Goal: Check status: Check status

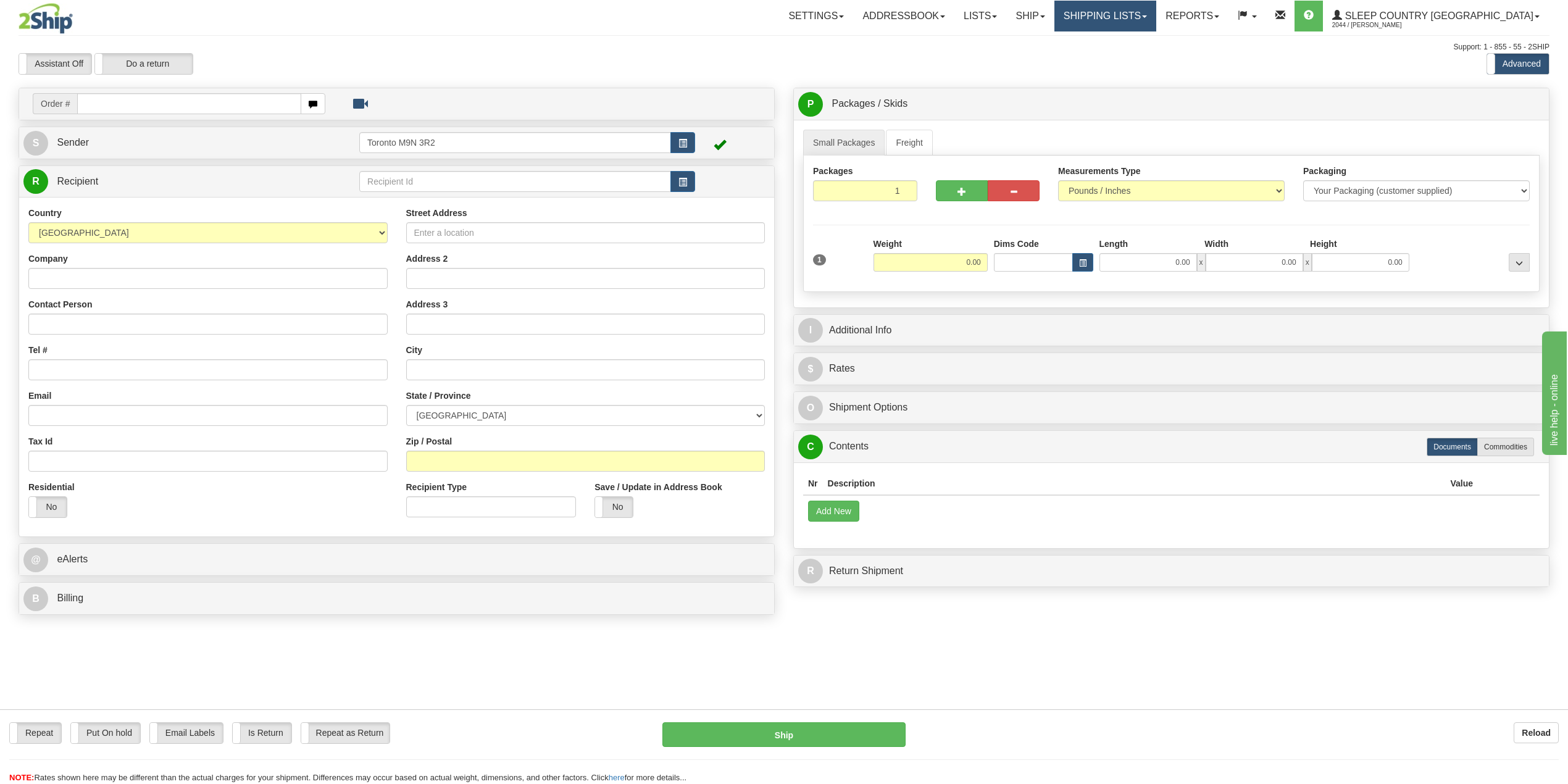
click at [1156, 20] on link "Shipping lists" at bounding box center [1105, 16] width 102 height 31
click at [1144, 56] on span "Search Shipment History" at bounding box center [1094, 59] width 95 height 10
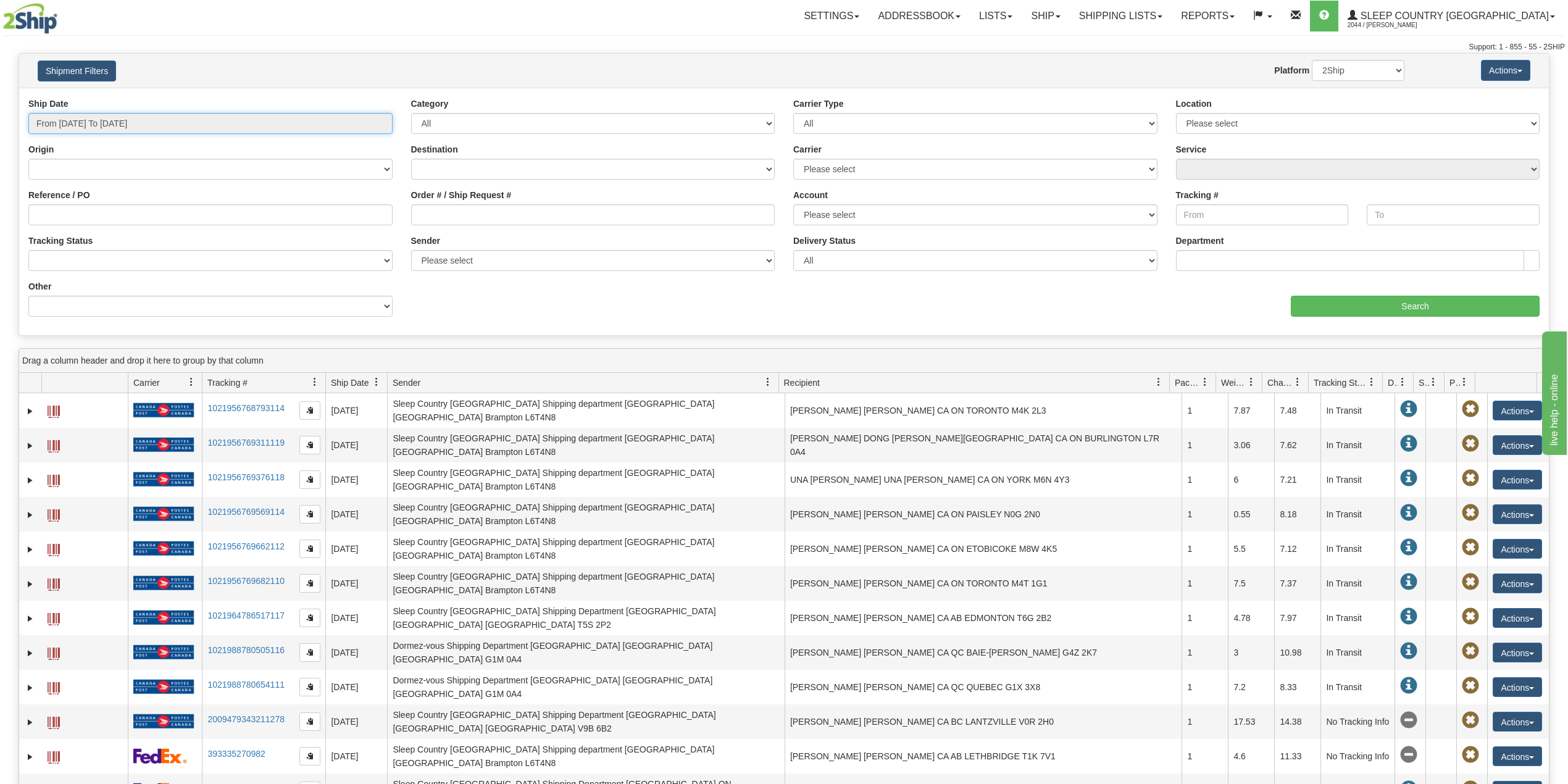
click at [112, 132] on input "From 09/18/2025 To 09/19/2025" at bounding box center [210, 123] width 364 height 21
click at [89, 219] on li "Last 30 Days" at bounding box center [83, 212] width 99 height 16
type input "From [DATE] To [DATE]"
click at [88, 126] on input "From 08/21/2025 To 09/19/2025" at bounding box center [210, 123] width 364 height 21
drag, startPoint x: 210, startPoint y: 218, endPoint x: 193, endPoint y: 218, distance: 17.0
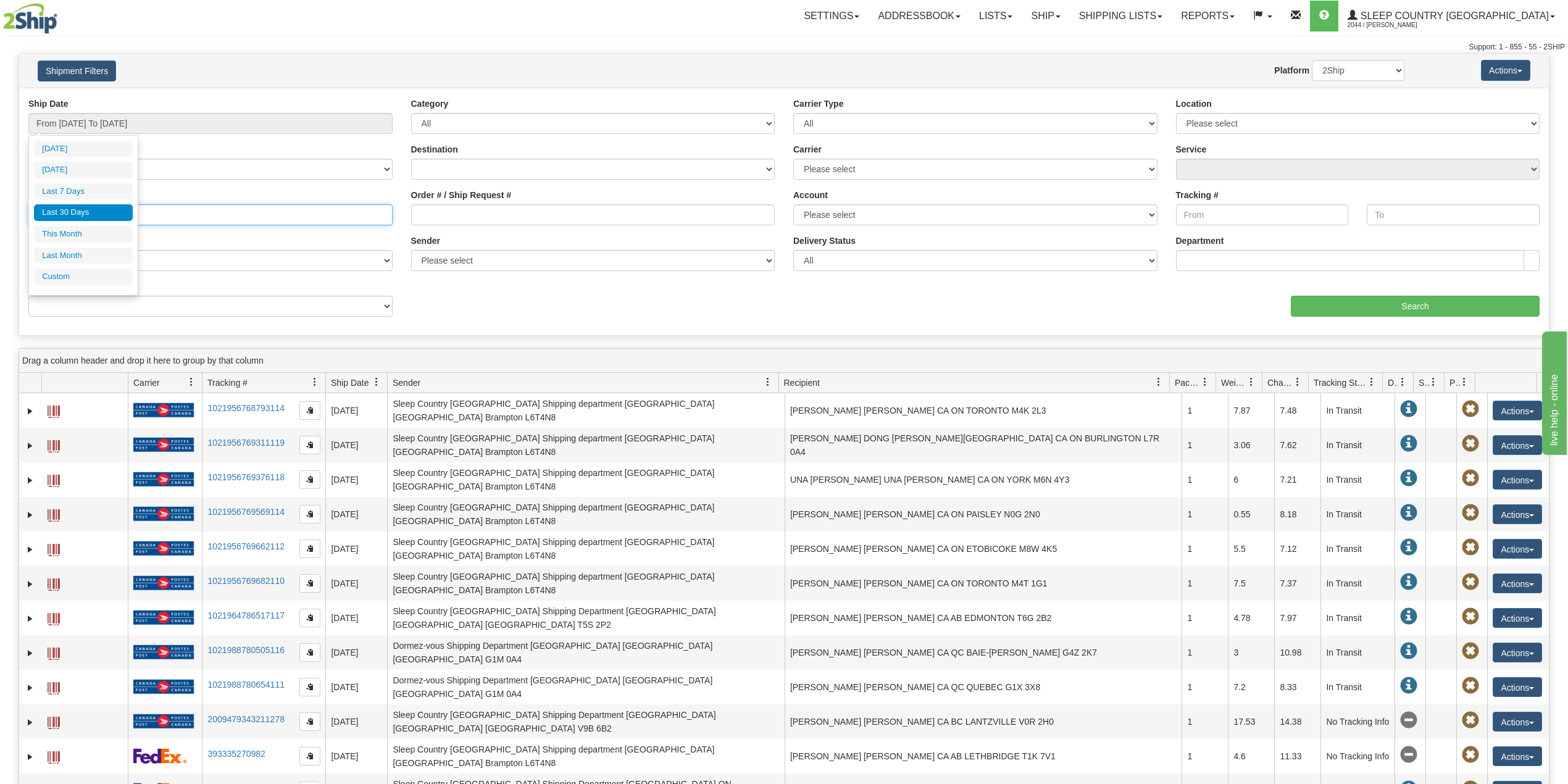
click at [210, 218] on input "Reference / PO" at bounding box center [210, 215] width 364 height 21
paste input "9000I083988"
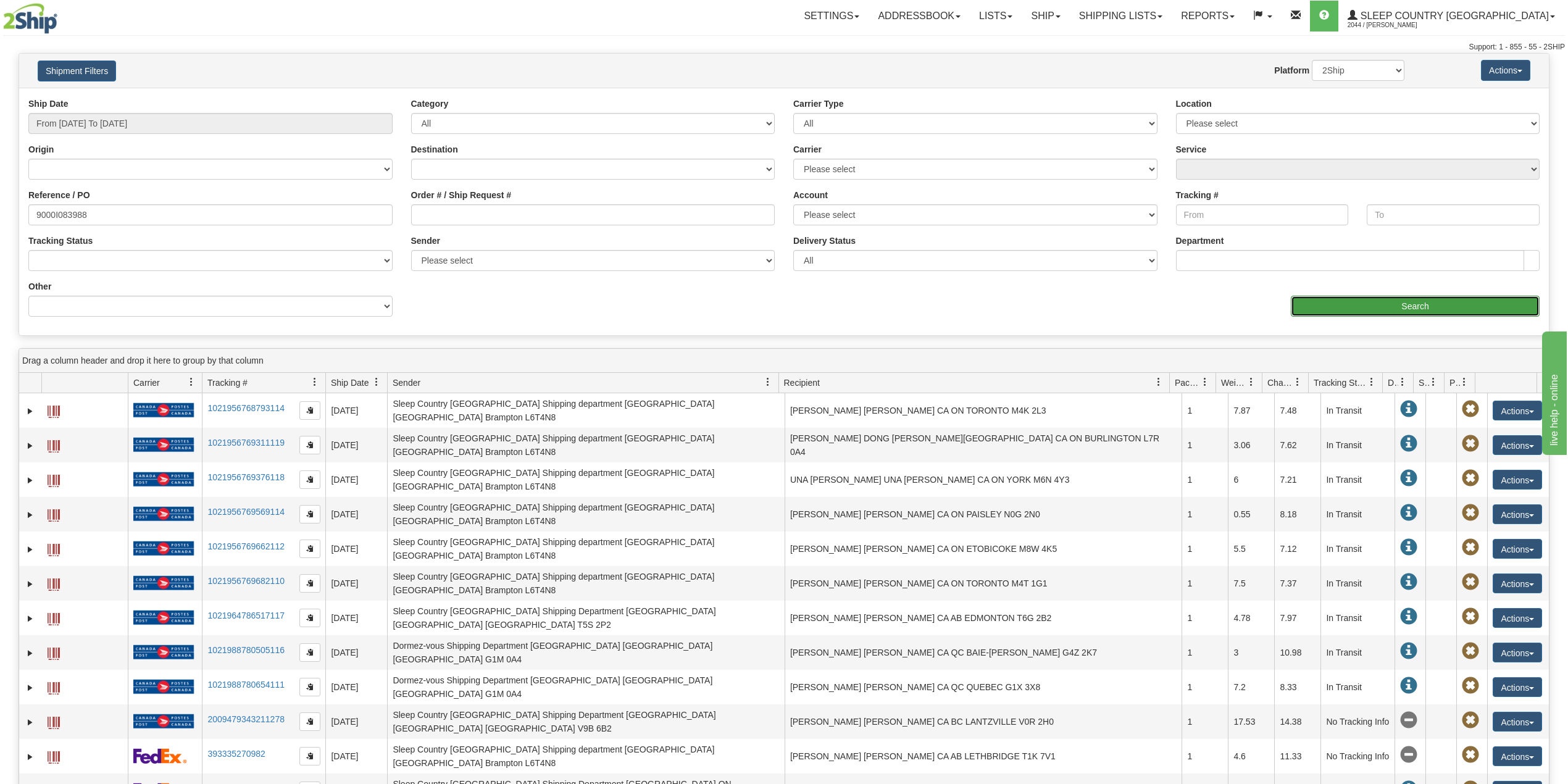
click at [1455, 311] on input "Search" at bounding box center [1415, 306] width 248 height 21
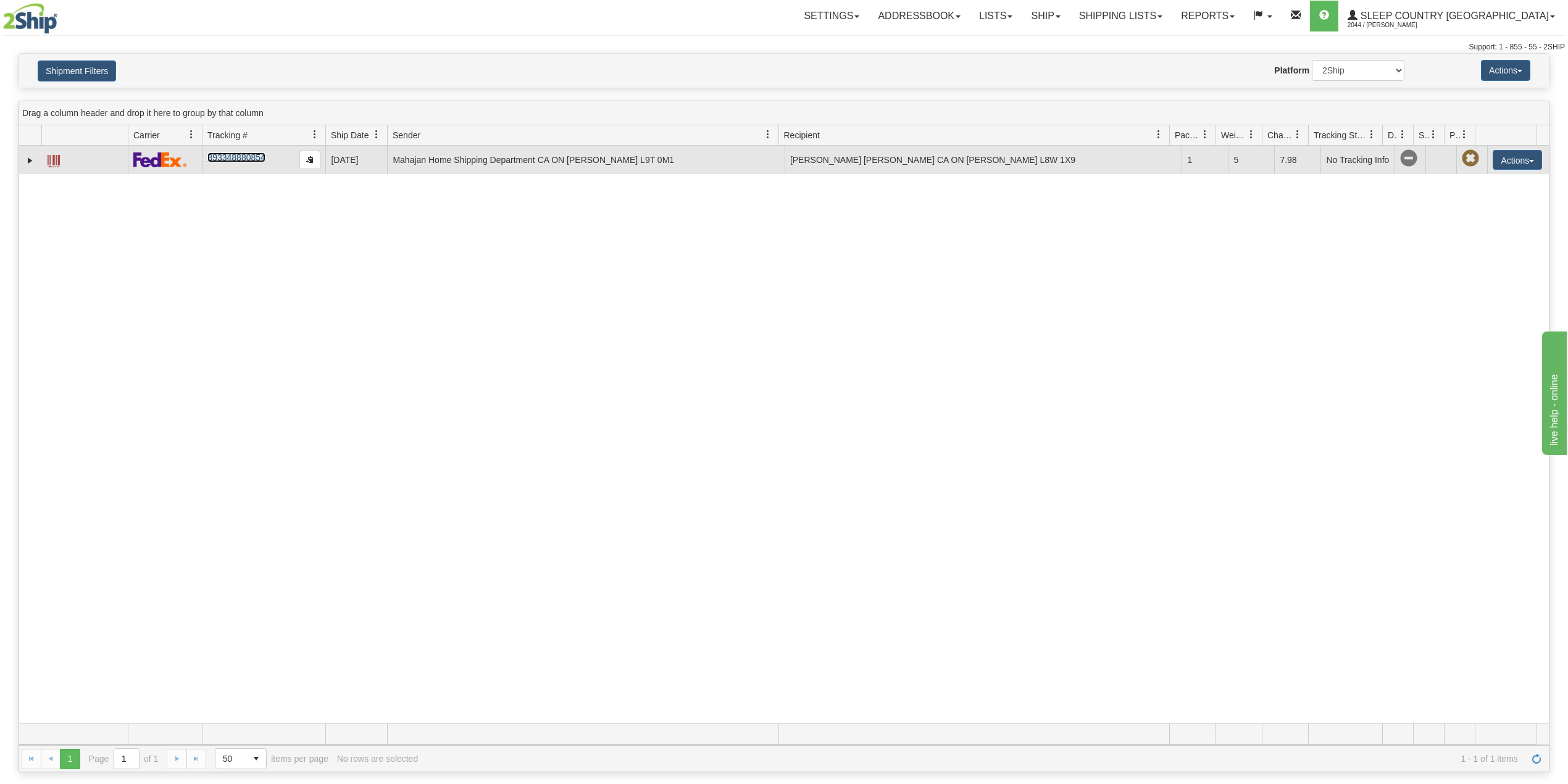
click at [241, 163] on link "393348880854" at bounding box center [236, 157] width 58 height 10
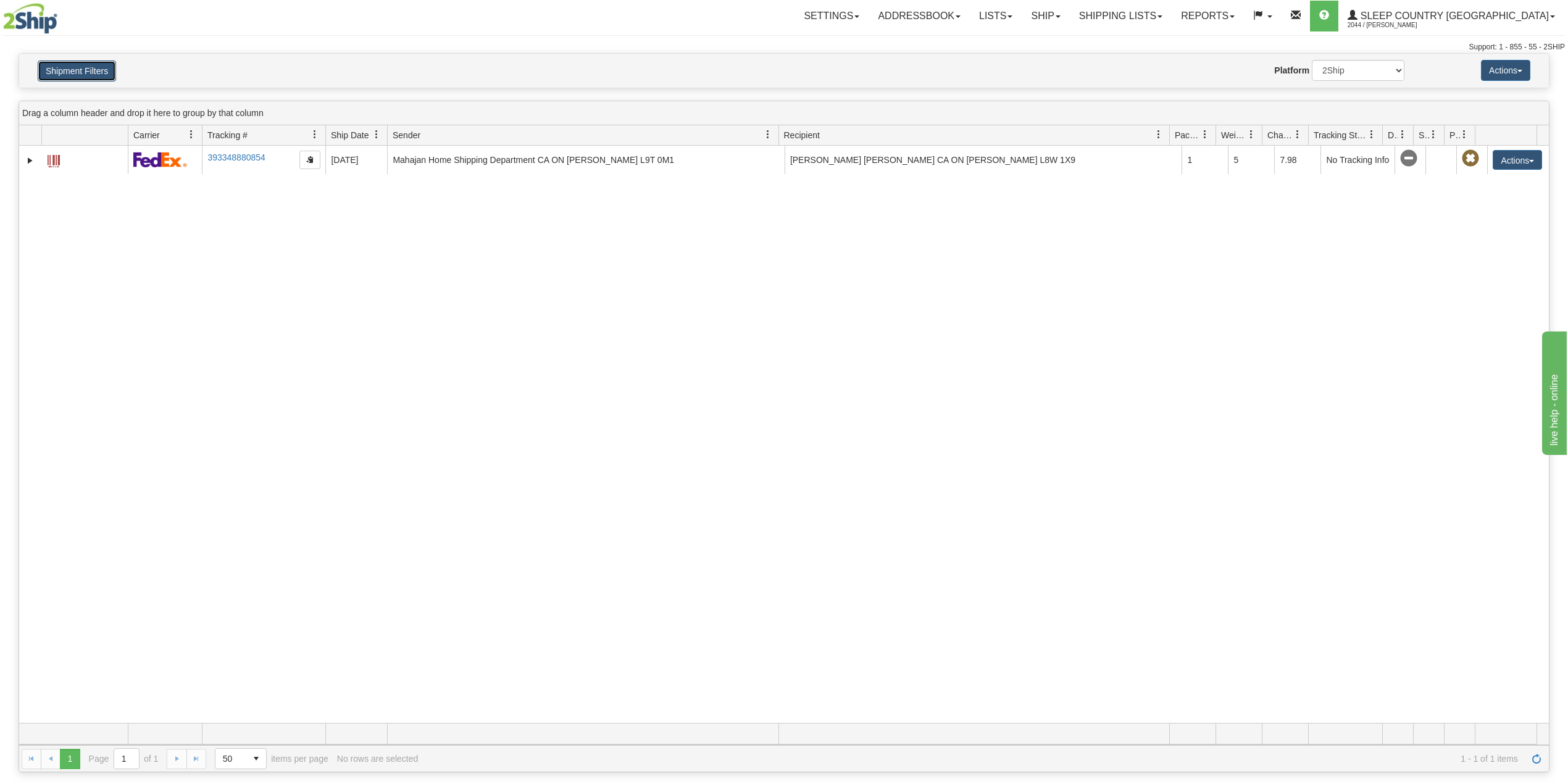
click at [78, 69] on button "Shipment Filters" at bounding box center [76, 71] width 78 height 21
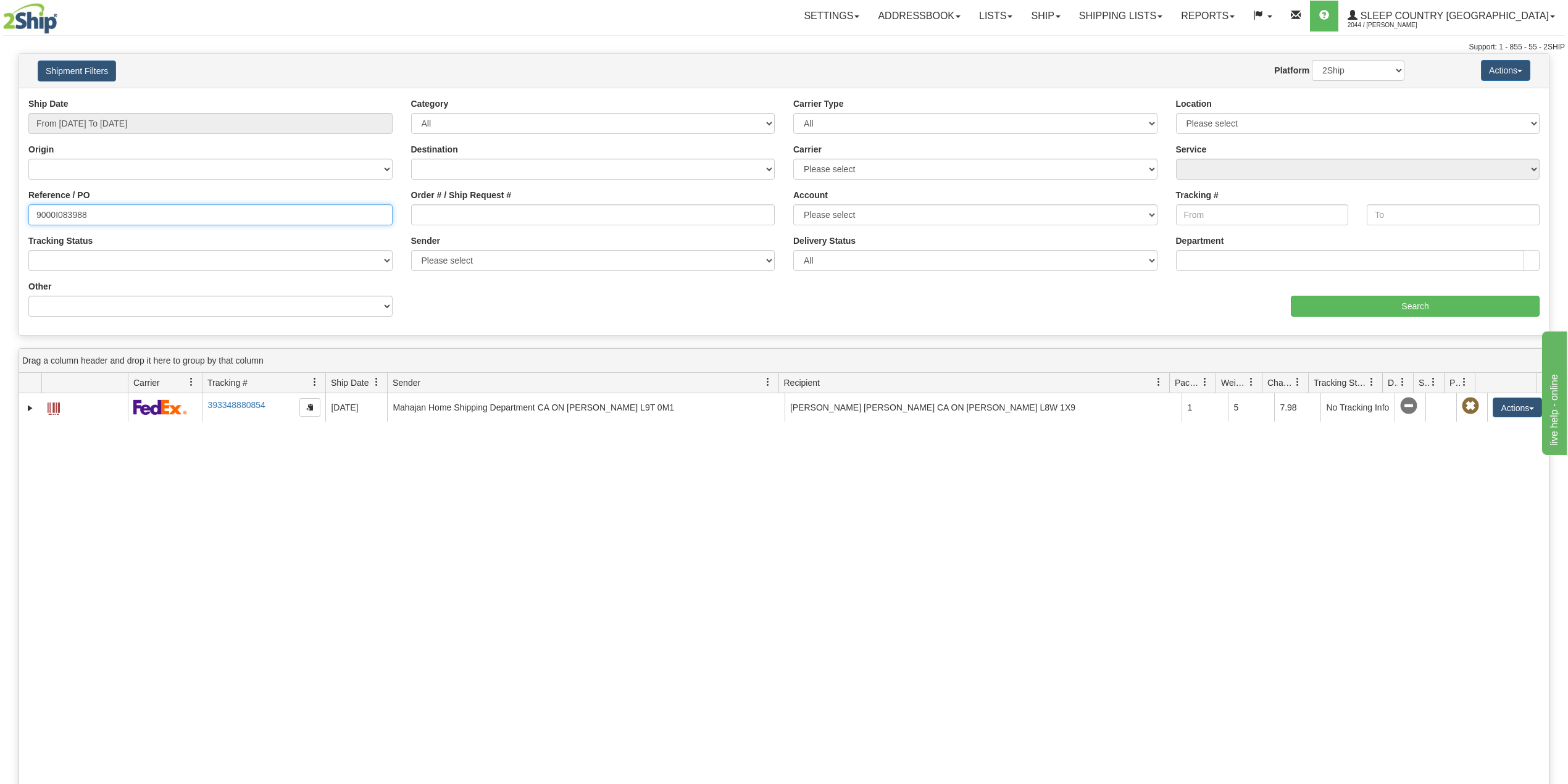
click at [53, 210] on input "9000I083988" at bounding box center [210, 215] width 364 height 21
click at [63, 216] on input "9000I083988" at bounding box center [210, 215] width 364 height 21
click at [62, 216] on input "9000I083988" at bounding box center [210, 215] width 364 height 21
paste input "96531"
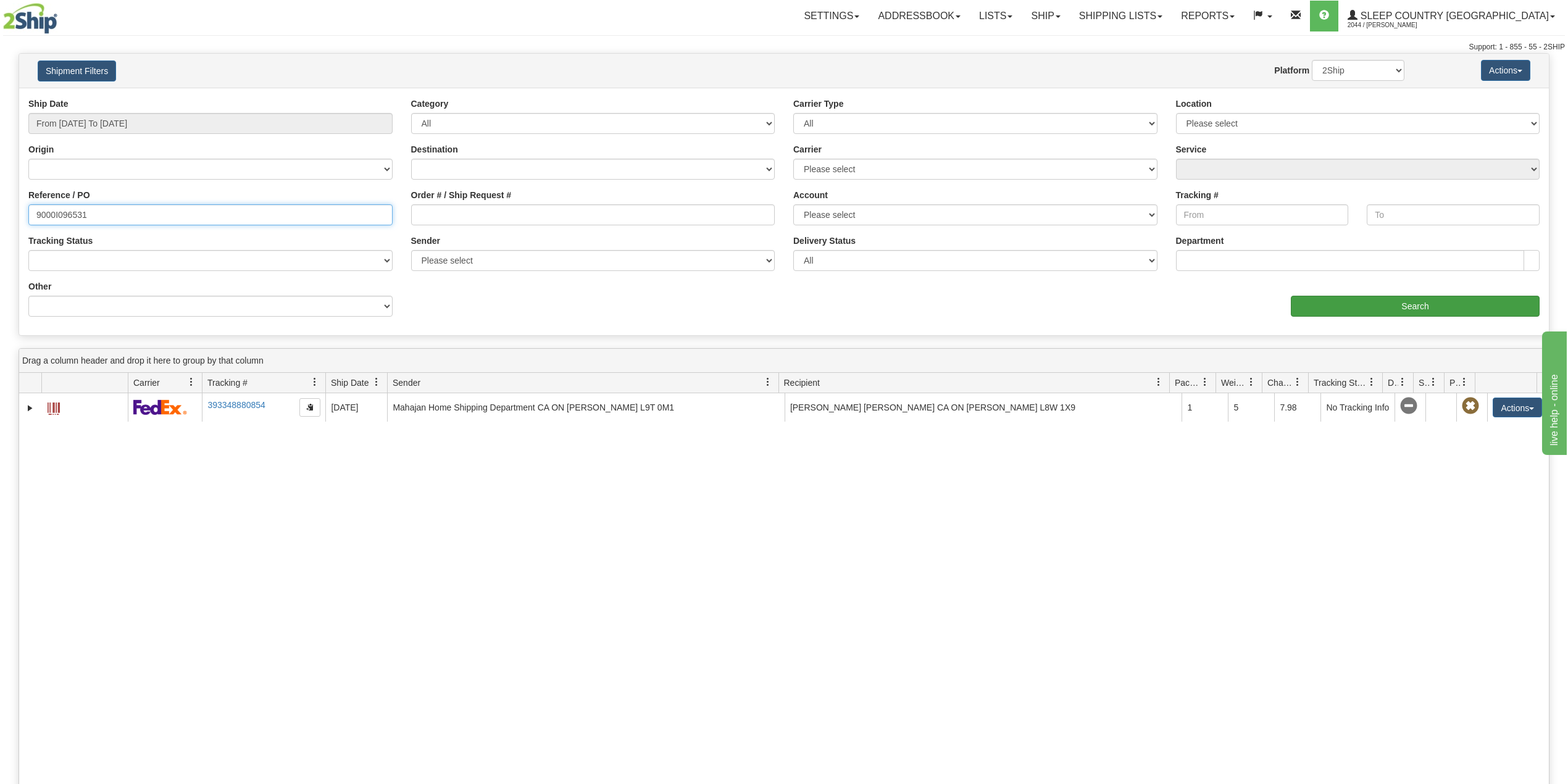
type input "9000I096531"
click at [1395, 304] on input "Search" at bounding box center [1415, 306] width 248 height 21
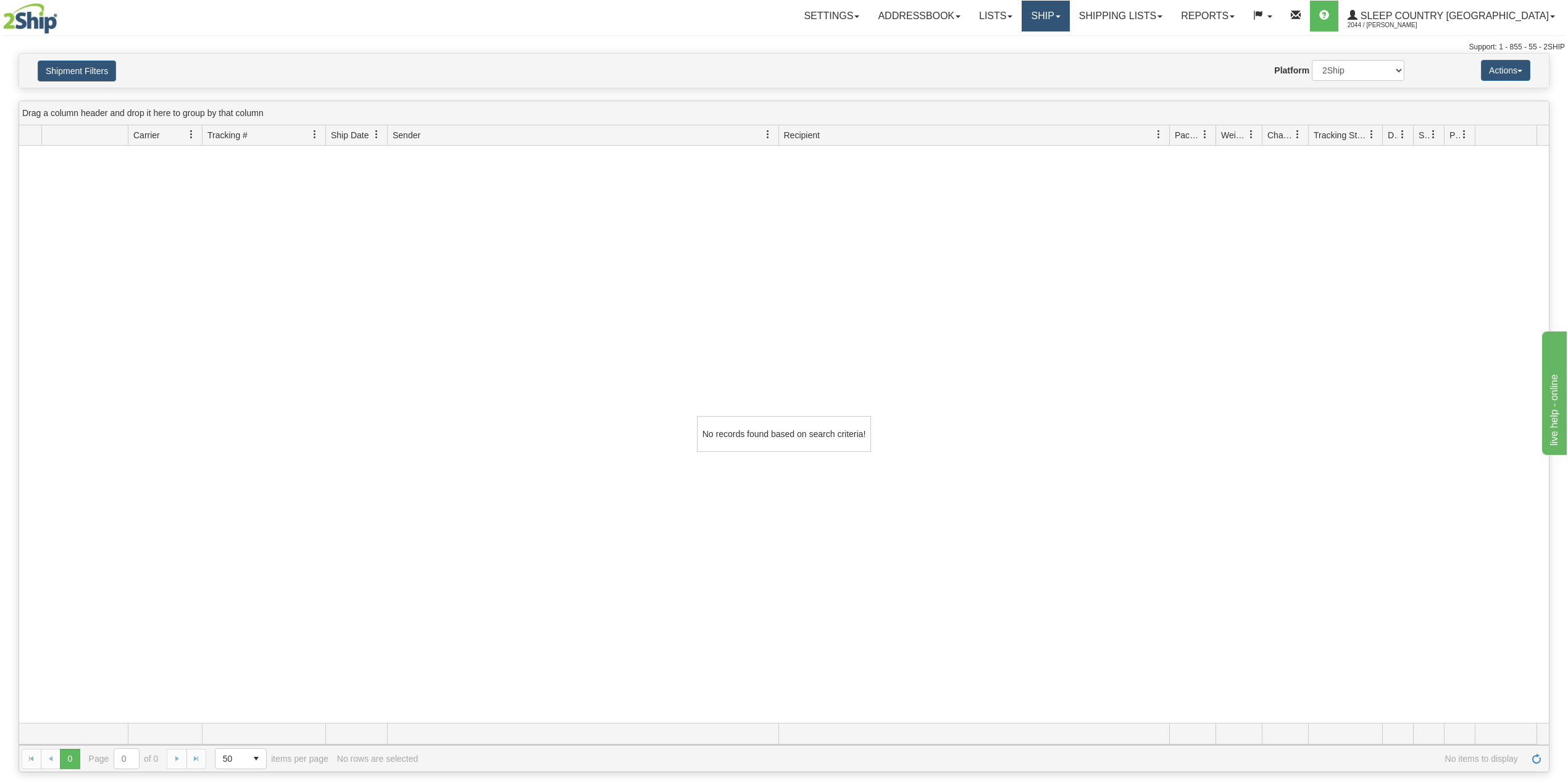
click at [1069, 20] on link "Ship" at bounding box center [1044, 16] width 47 height 31
click span "OnHold / Order Queue"
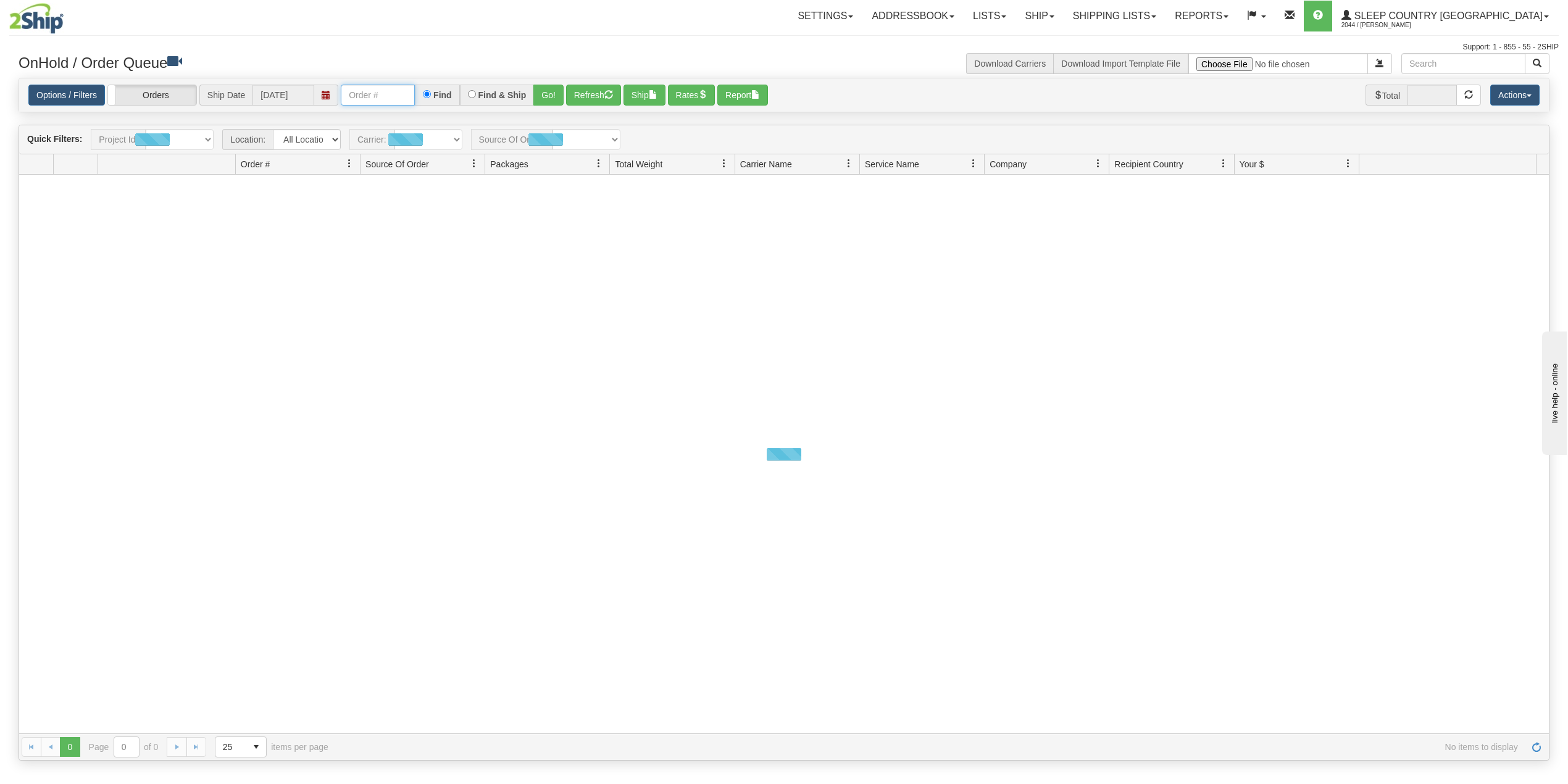
click at [371, 96] on input "text" at bounding box center [377, 95] width 74 height 21
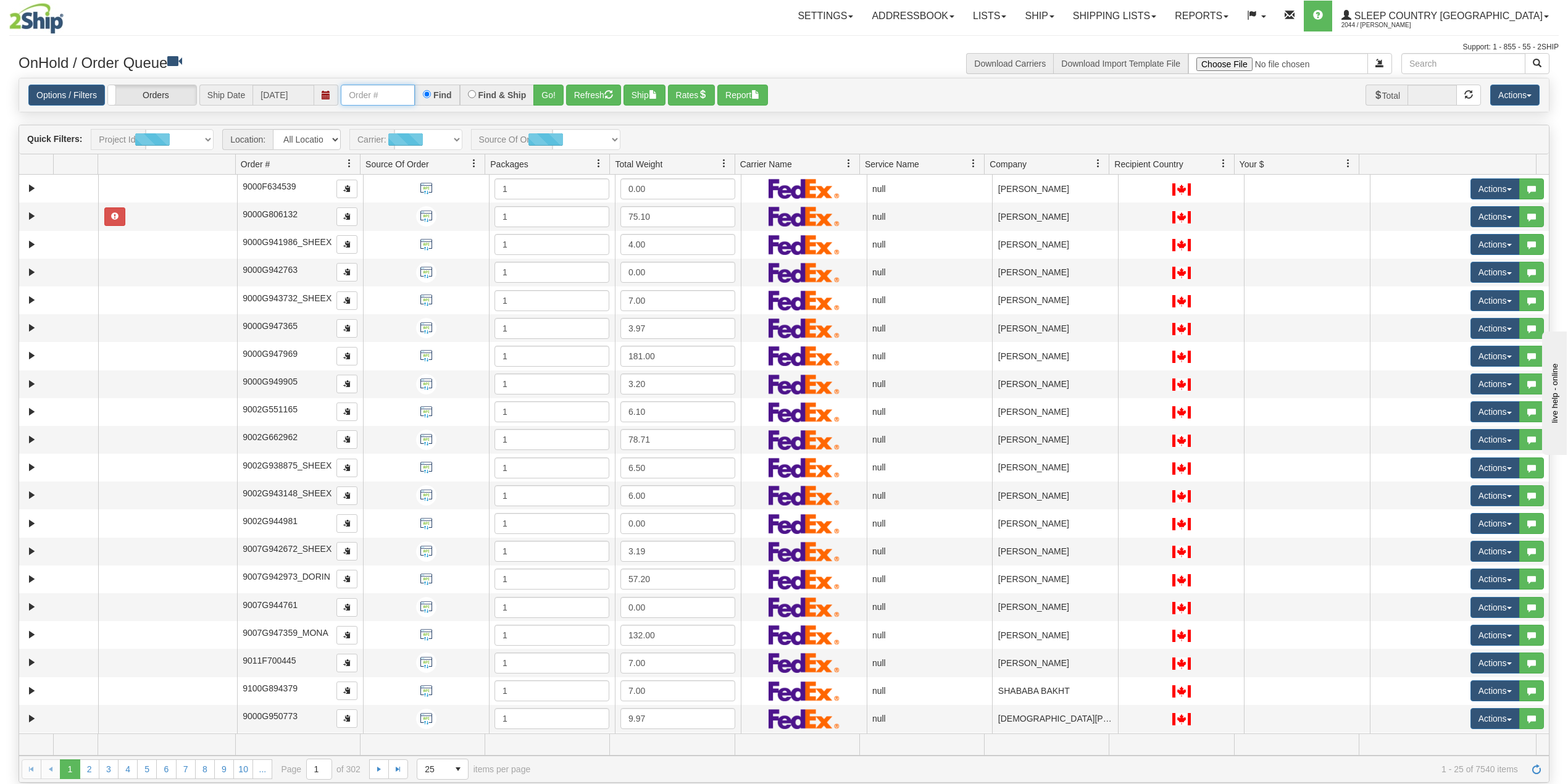
paste input "9000I096531"
type input "9000I096531"
click at [547, 92] on button "Go!" at bounding box center [548, 95] width 30 height 21
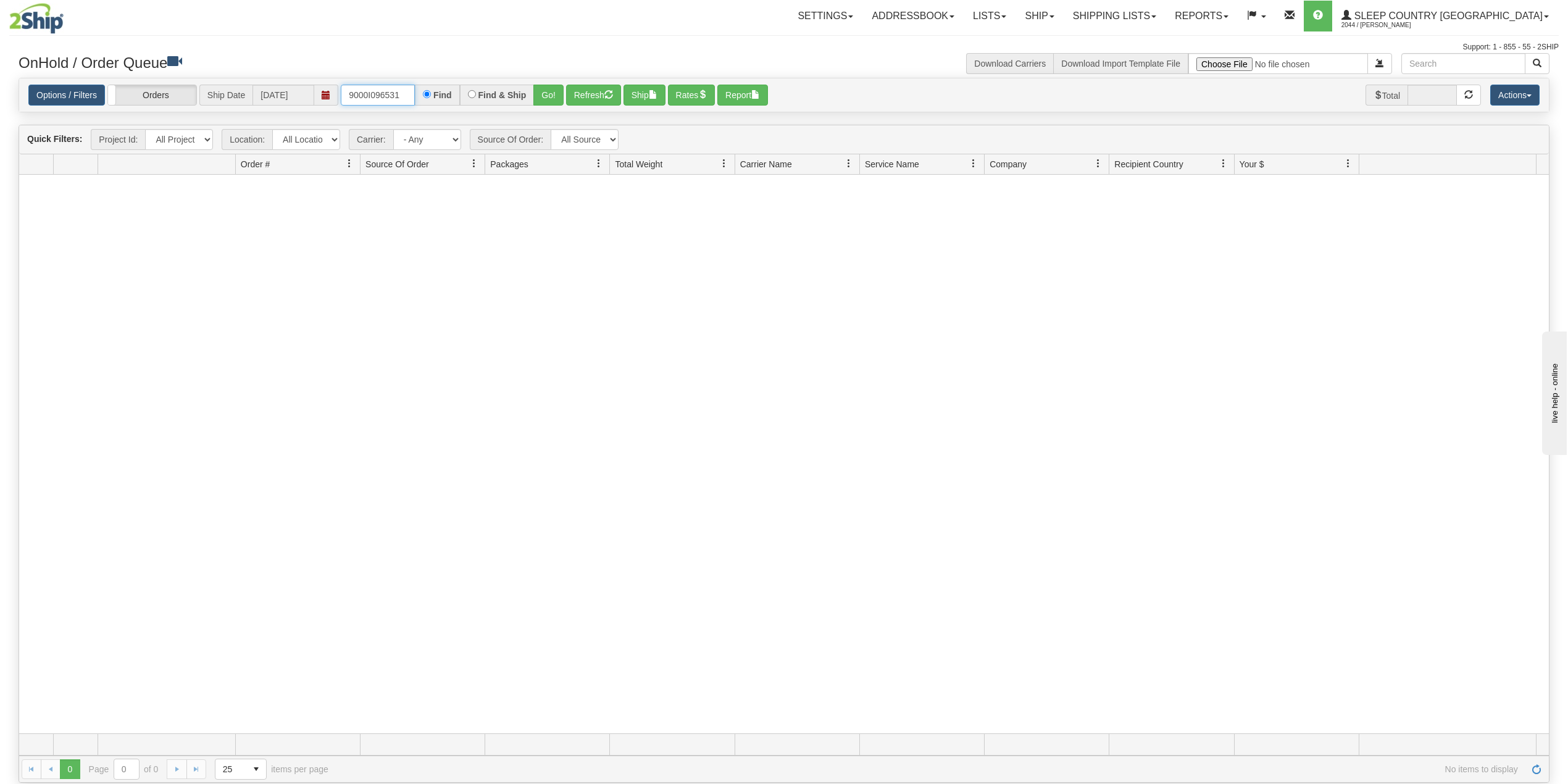
click at [410, 94] on input "9000I096531" at bounding box center [377, 95] width 74 height 21
click at [1166, 12] on link "Shipping lists" at bounding box center [1115, 16] width 102 height 31
click at [1129, 40] on span "Current Shipments" at bounding box center [1092, 43] width 72 height 10
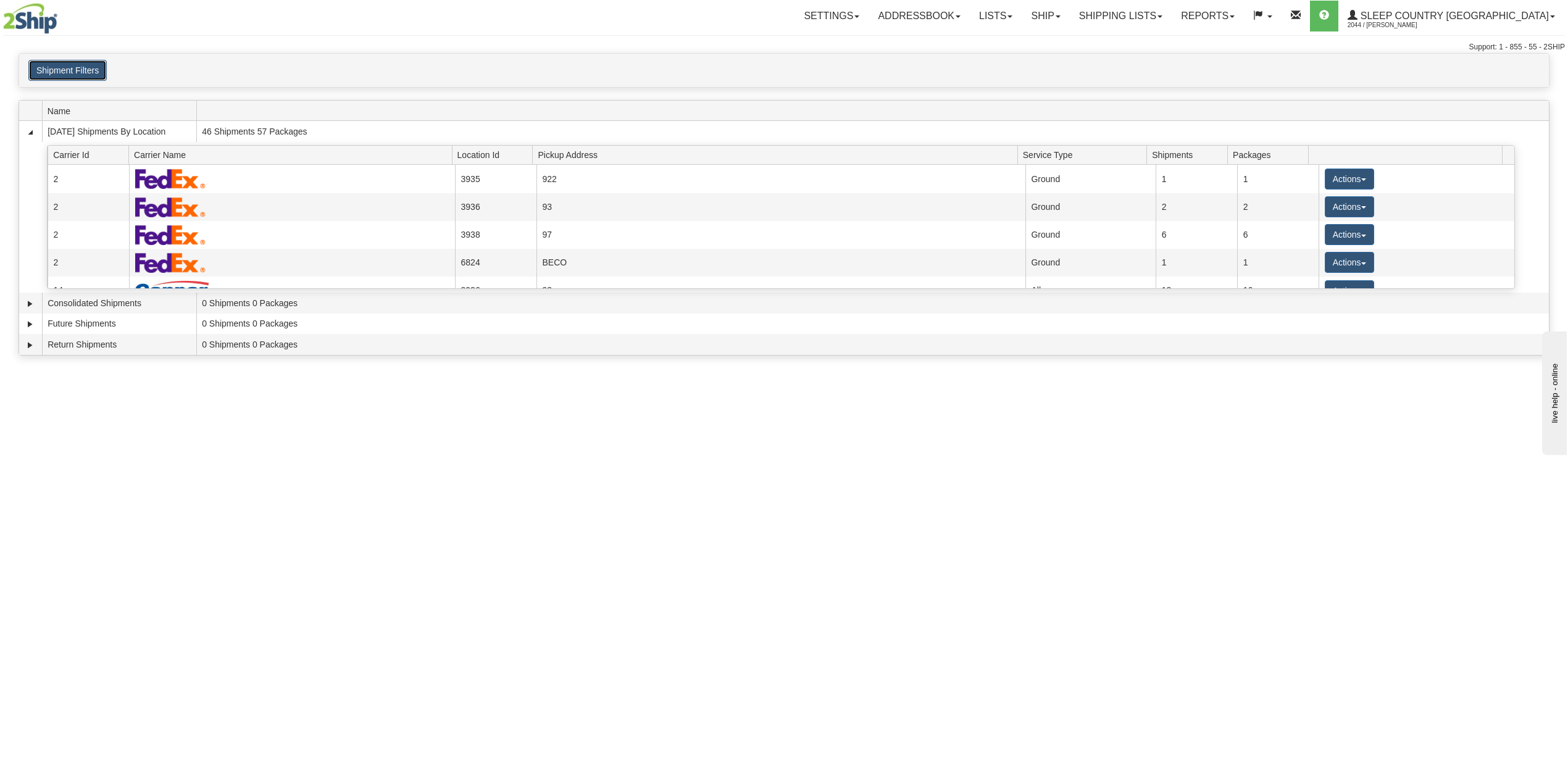
click at [77, 75] on button "Shipment Filters" at bounding box center [66, 70] width 78 height 21
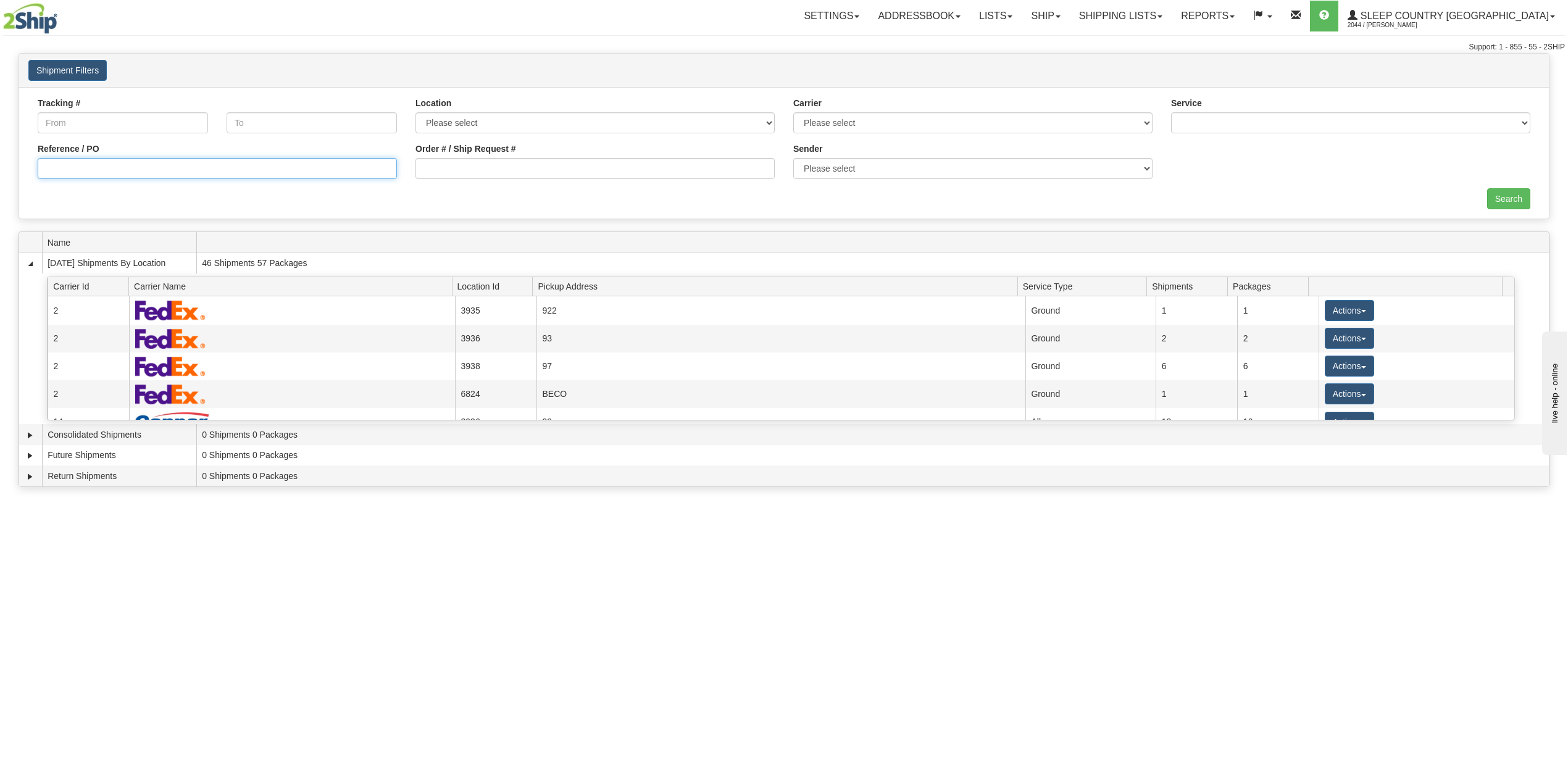
click at [94, 173] on input "Reference / PO" at bounding box center [217, 169] width 359 height 21
paste input "9000I096531"
type input "9000I096531"
click at [1522, 198] on input "Search" at bounding box center [1508, 199] width 43 height 21
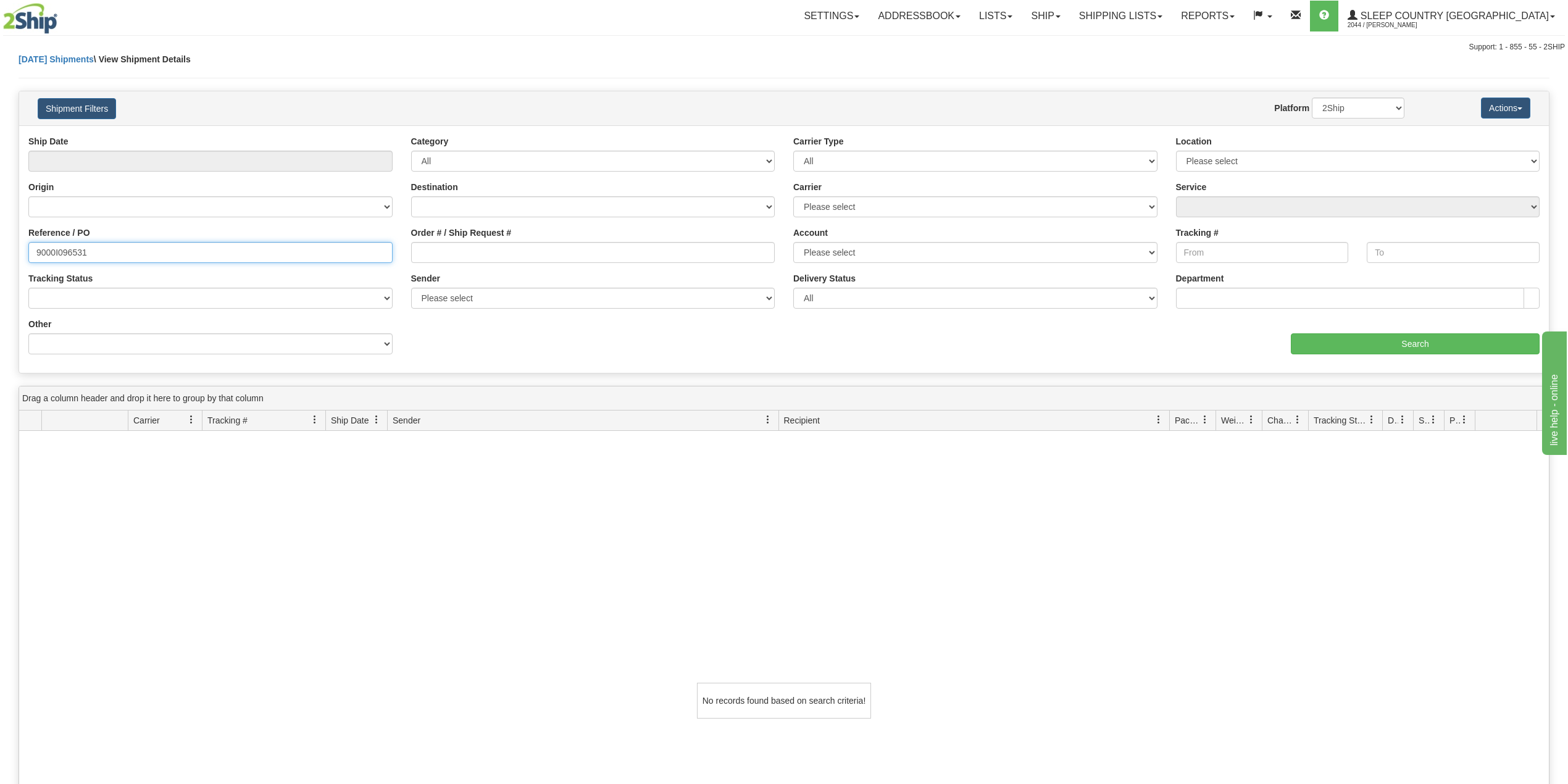
click at [105, 258] on input "9000I096531" at bounding box center [210, 252] width 364 height 21
click at [1069, 12] on link "Ship" at bounding box center [1044, 16] width 47 height 31
click at [1057, 58] on span "OnHold / Order Queue" at bounding box center [1013, 59] width 87 height 10
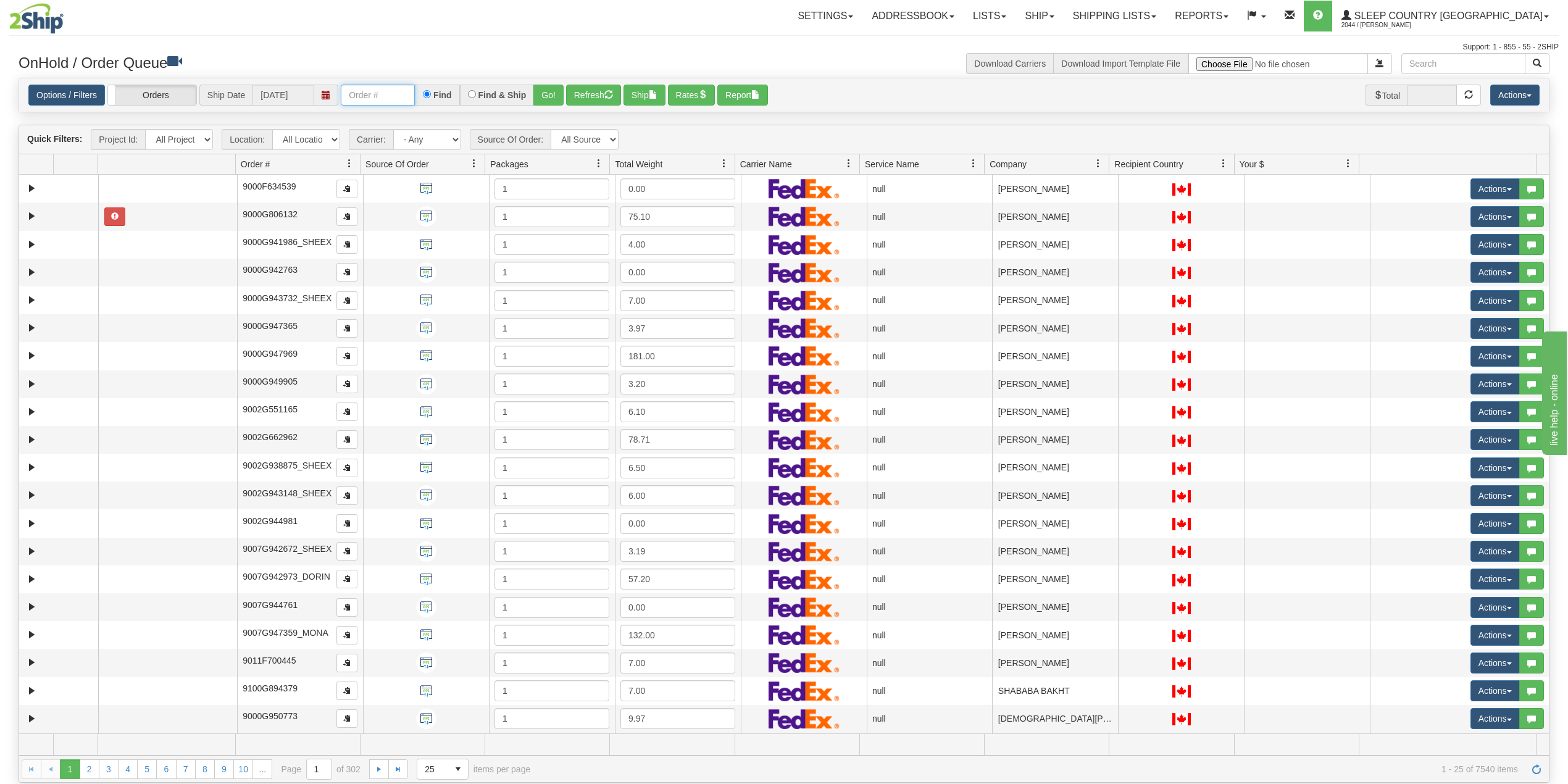
click at [383, 93] on input "text" at bounding box center [377, 95] width 74 height 21
paste input "9000I096531"
type input "9000I096531"
click at [551, 91] on button "Go!" at bounding box center [548, 95] width 30 height 21
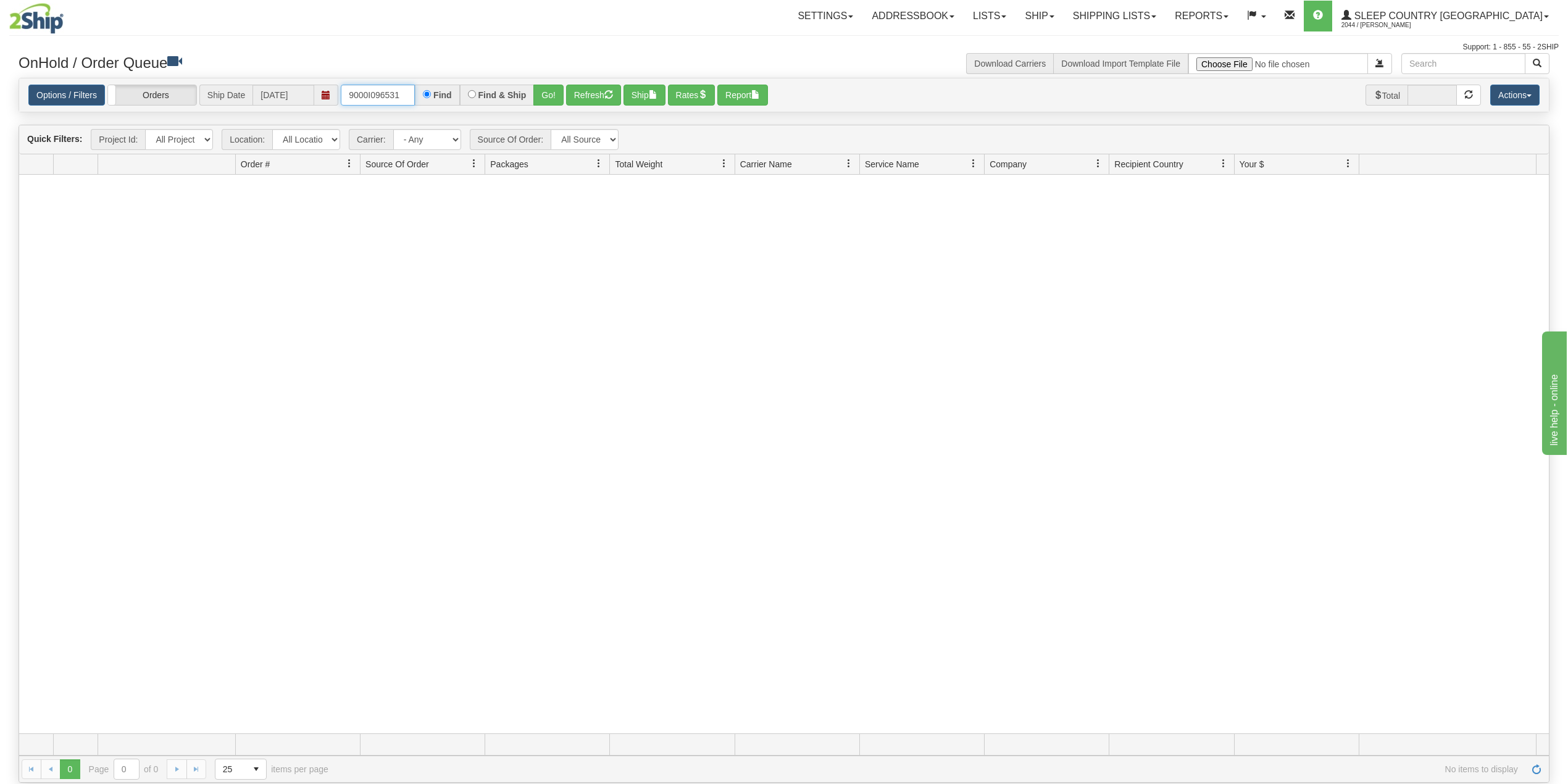
click at [408, 97] on input "9000I096531" at bounding box center [377, 95] width 74 height 21
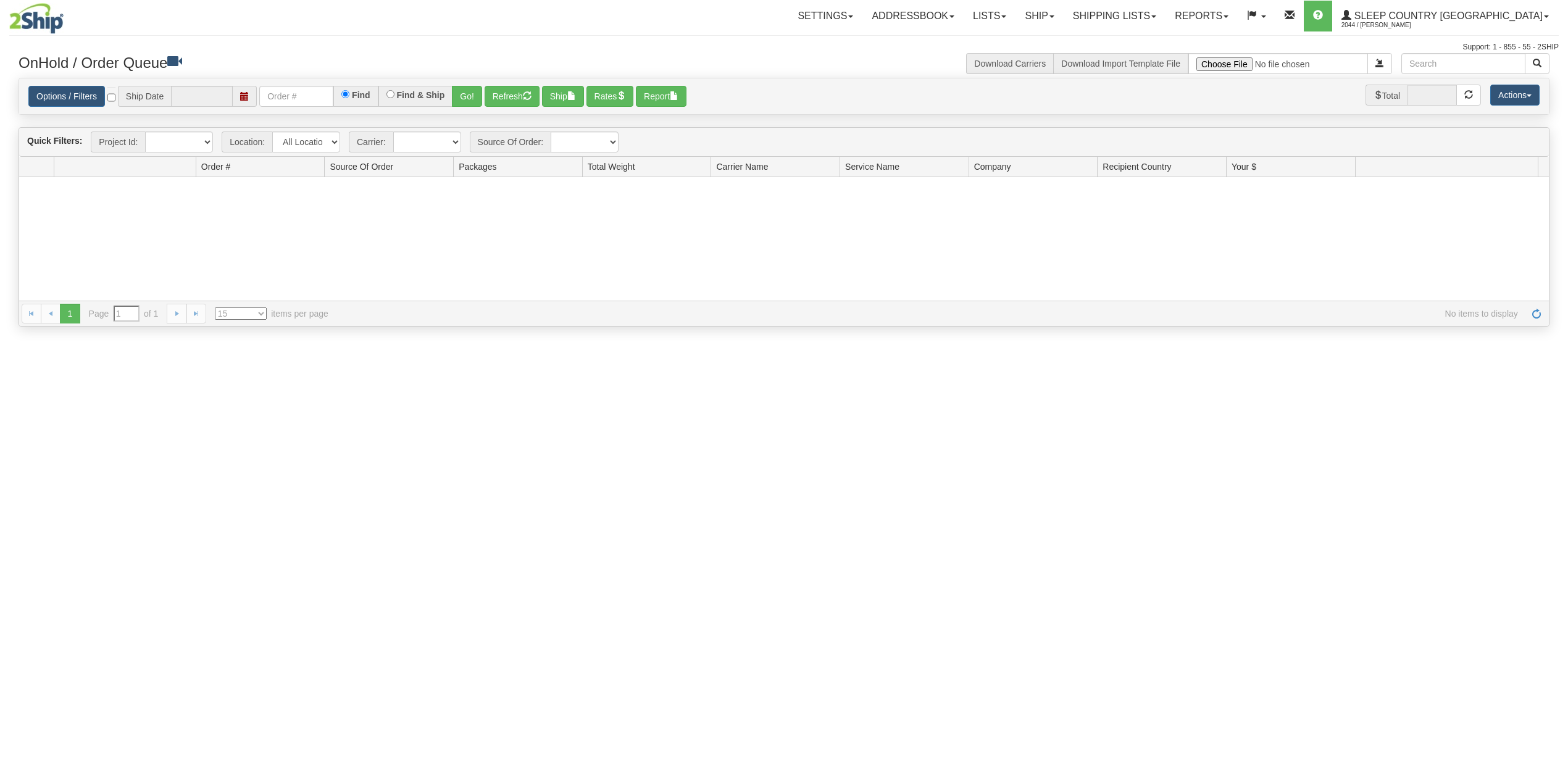
type input "[DATE]"
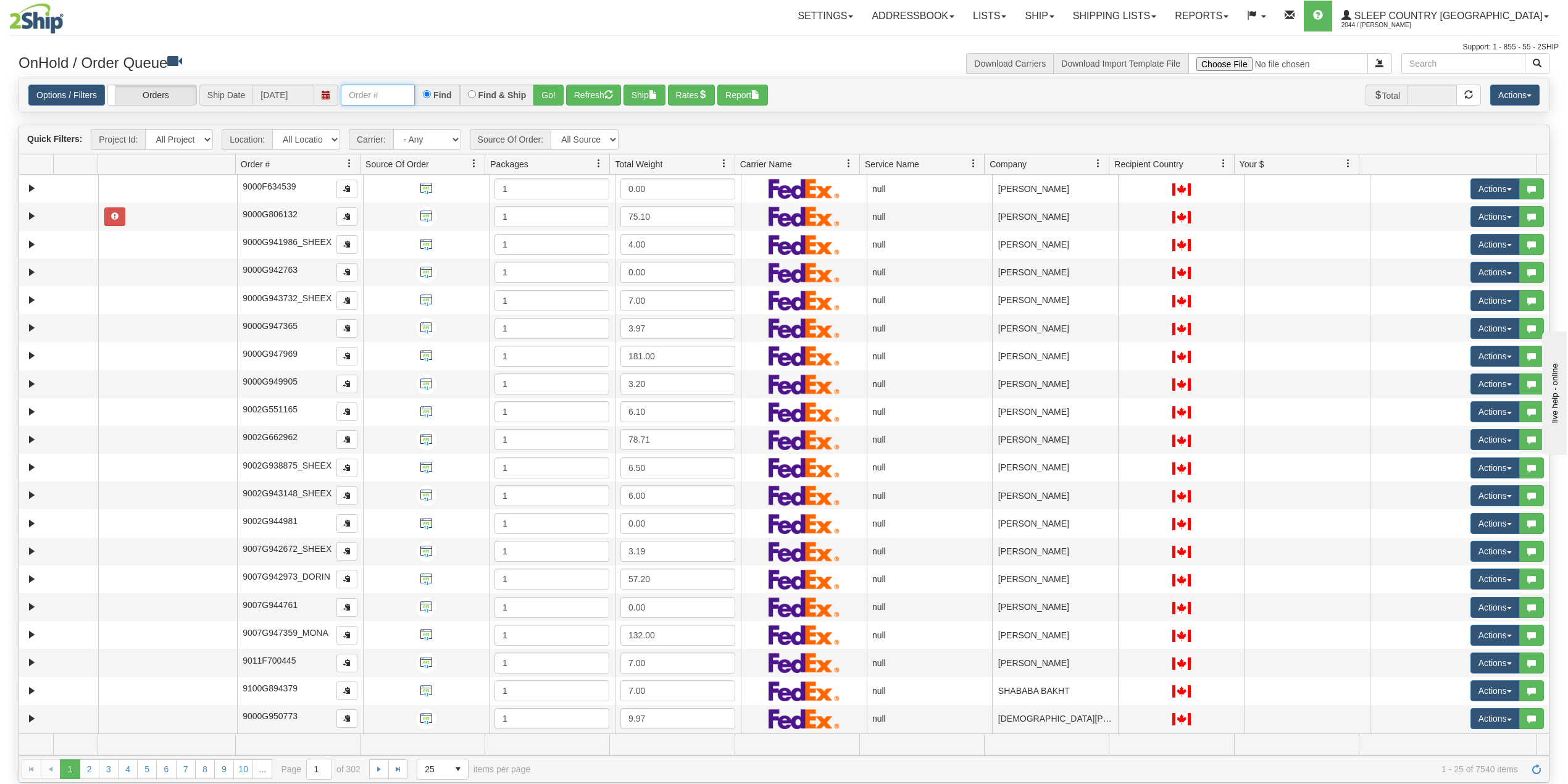
click at [381, 101] on input "text" at bounding box center [377, 95] width 74 height 21
paste input "9000I096531"
type input "9000I096531"
click at [556, 94] on button "Go!" at bounding box center [548, 95] width 30 height 21
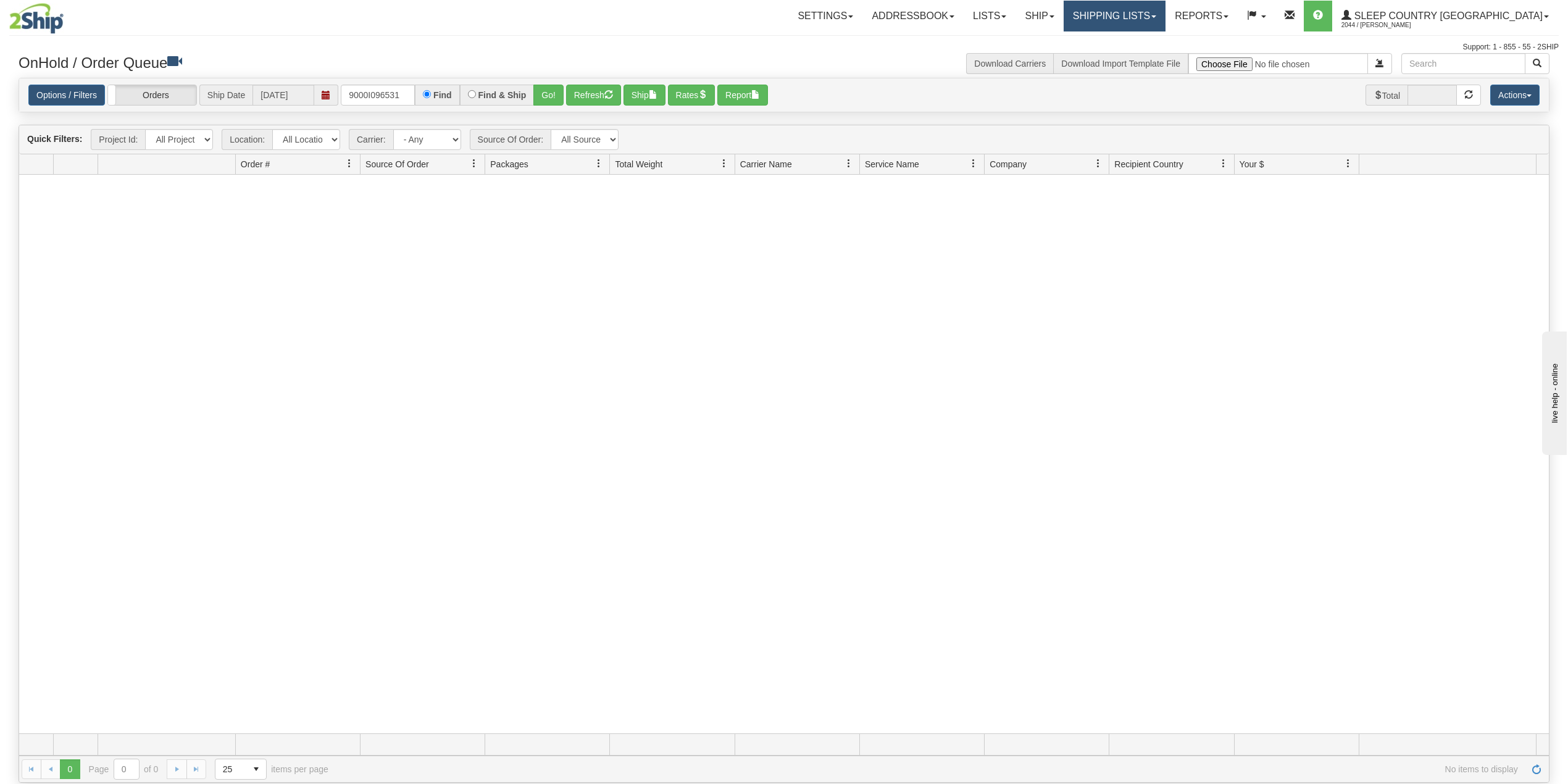
click at [1166, 18] on link "Shipping lists" at bounding box center [1115, 16] width 102 height 31
click at [1129, 39] on span "Current Shipments" at bounding box center [1092, 43] width 72 height 10
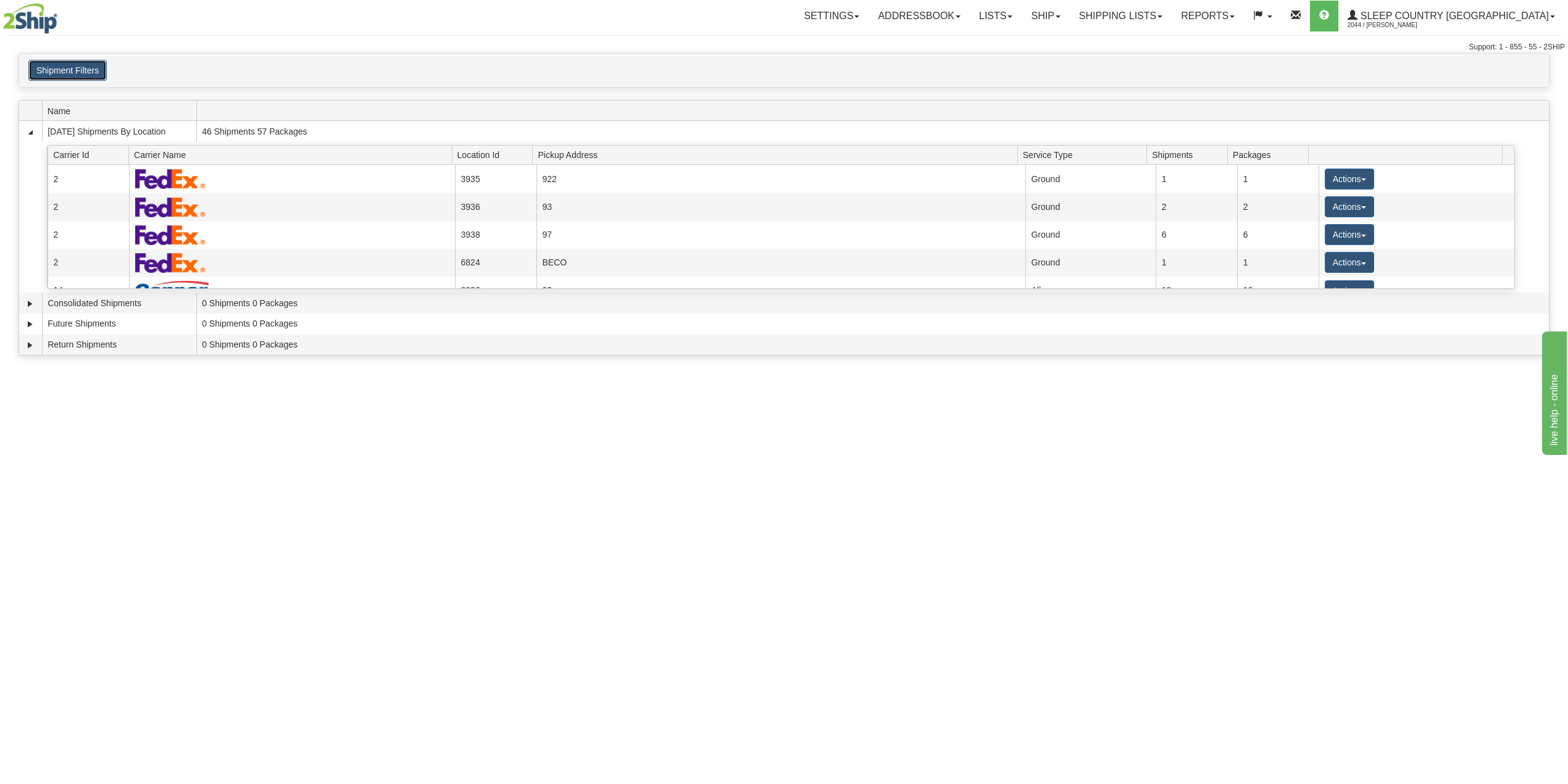
click at [95, 65] on button "Shipment Filters" at bounding box center [66, 70] width 78 height 21
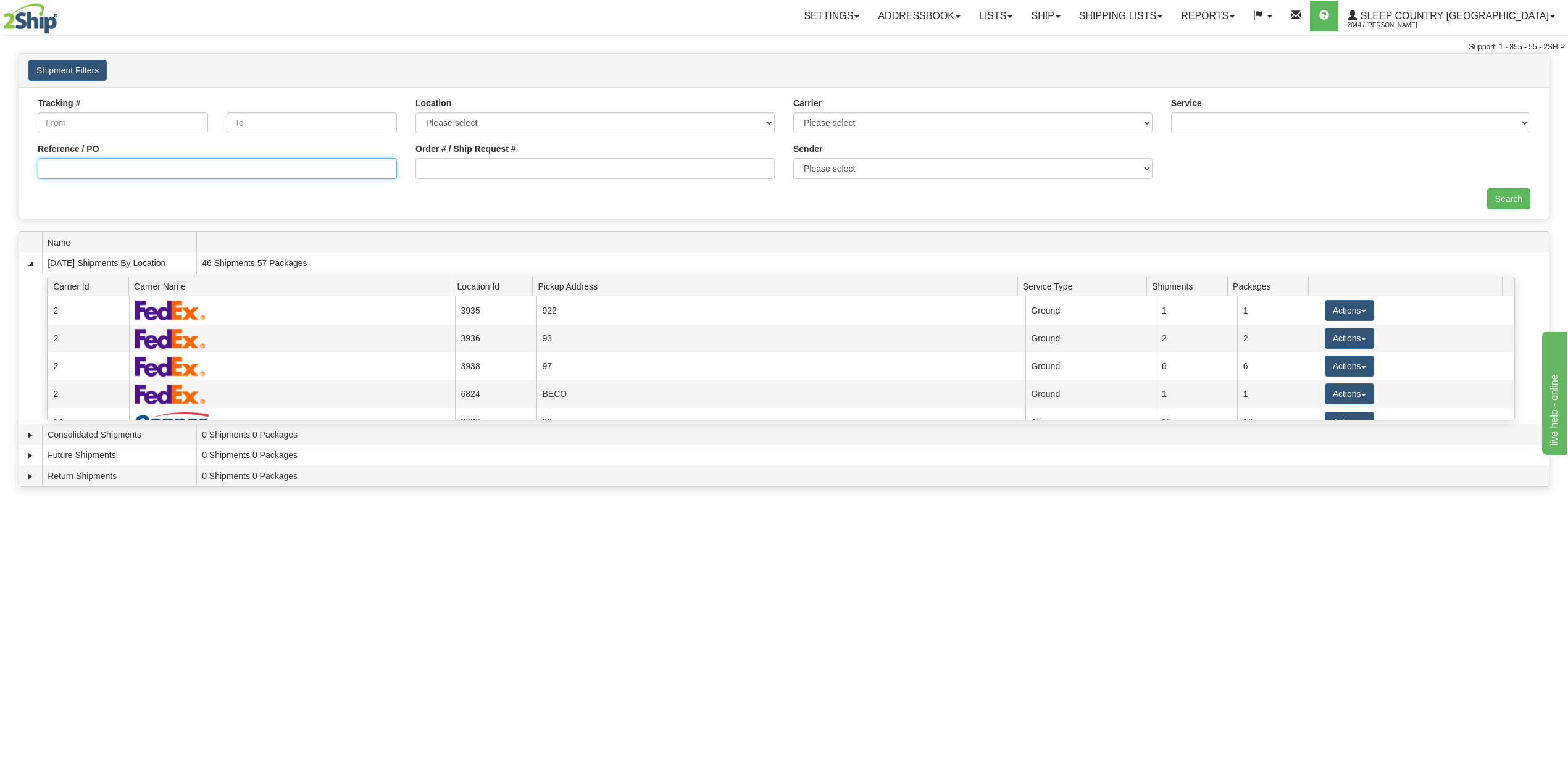
click at [68, 165] on input "Reference / PO" at bounding box center [217, 169] width 359 height 21
paste input "9000I096531"
type input "9000I096531"
click at [1516, 205] on input "Search" at bounding box center [1508, 199] width 43 height 21
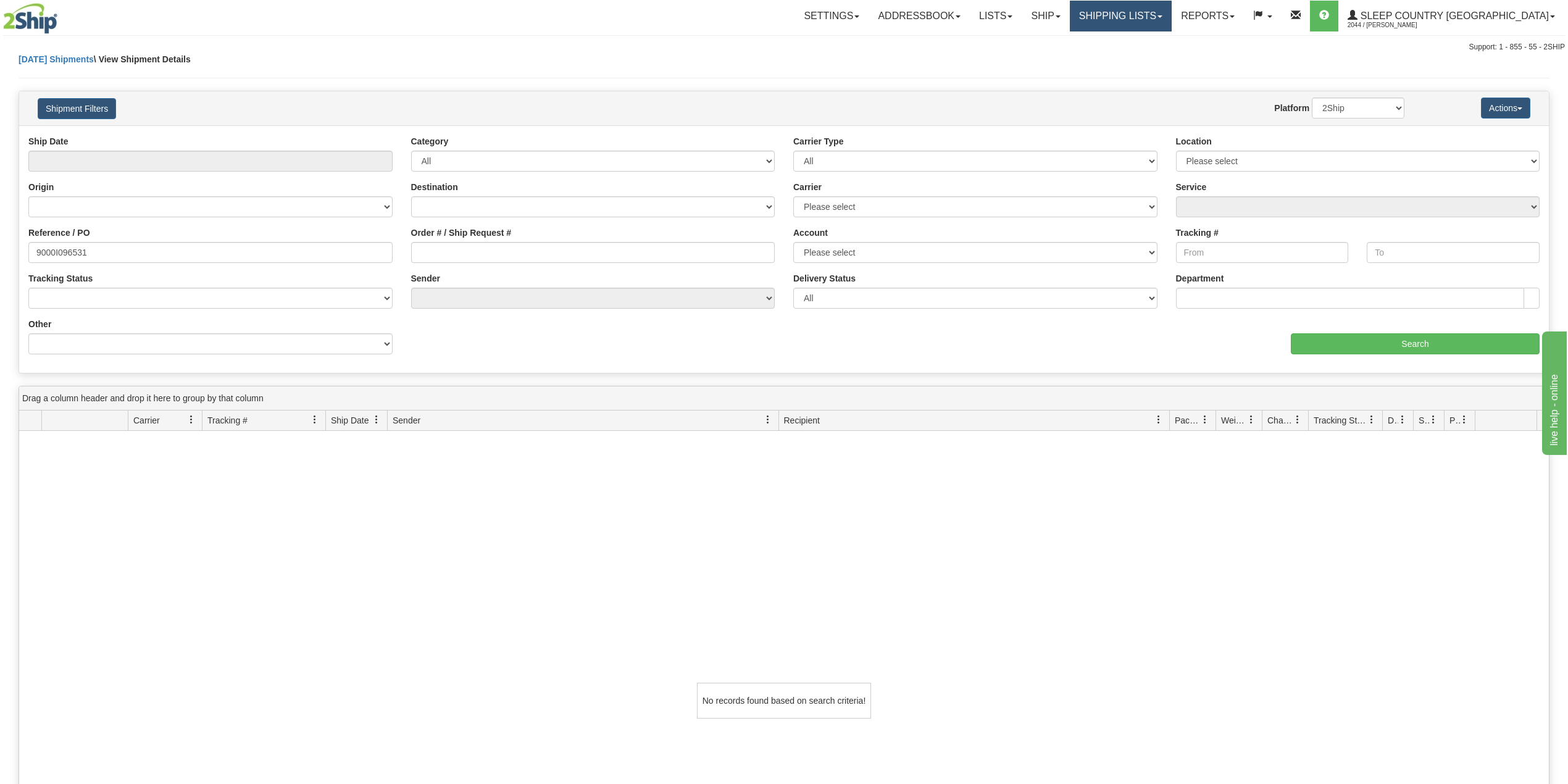
click at [1163, 13] on link "Shipping lists" at bounding box center [1120, 16] width 102 height 31
click at [1159, 54] on span "Search Shipment History" at bounding box center [1110, 59] width 95 height 10
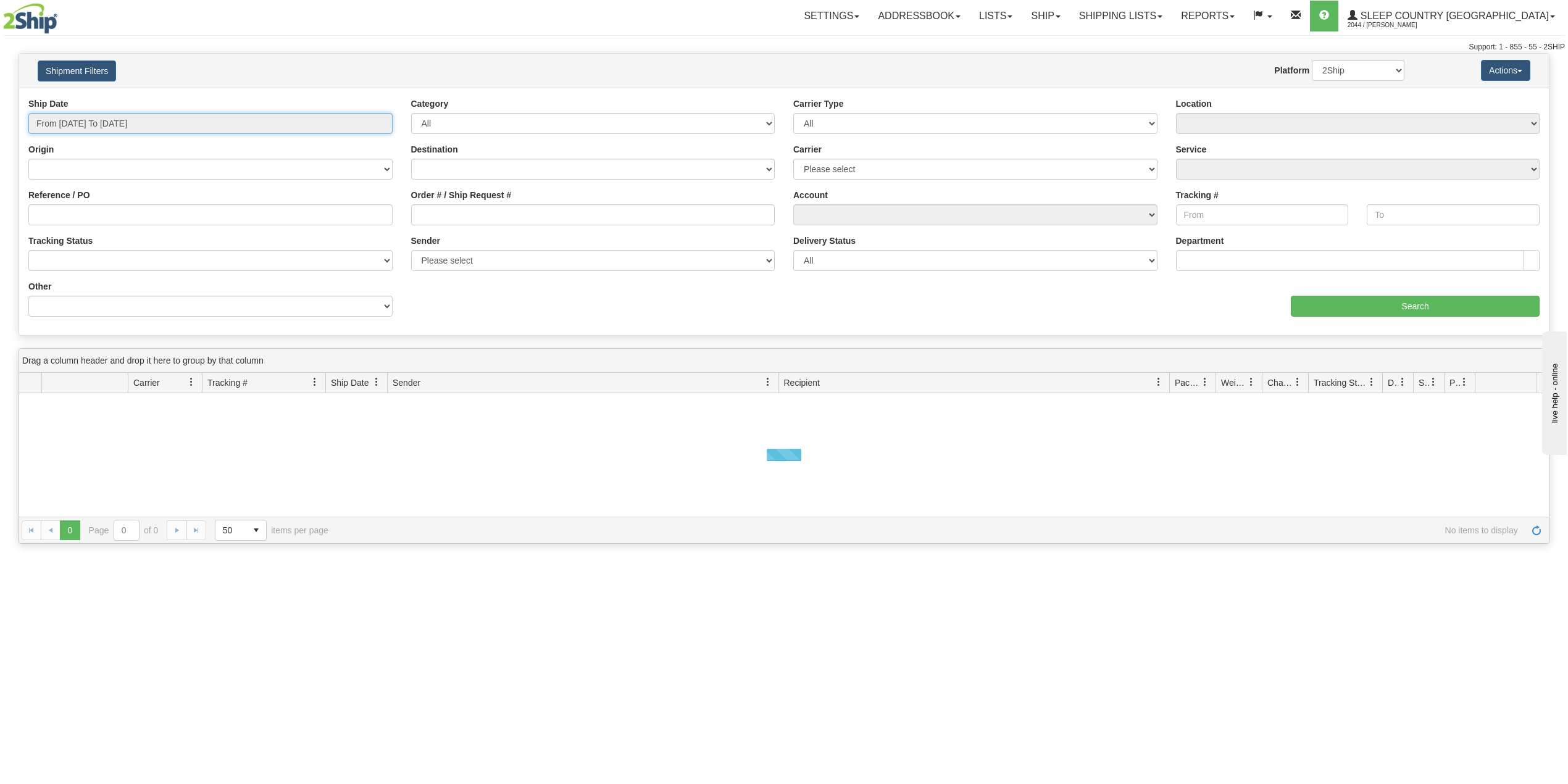
click at [99, 127] on input "From 09/18/2025 To 09/19/2025" at bounding box center [210, 123] width 364 height 21
click at [92, 213] on li "Last 30 Days" at bounding box center [83, 212] width 99 height 16
type input "From [DATE] To [DATE]"
click at [92, 213] on input "Reference / PO" at bounding box center [210, 215] width 364 height 21
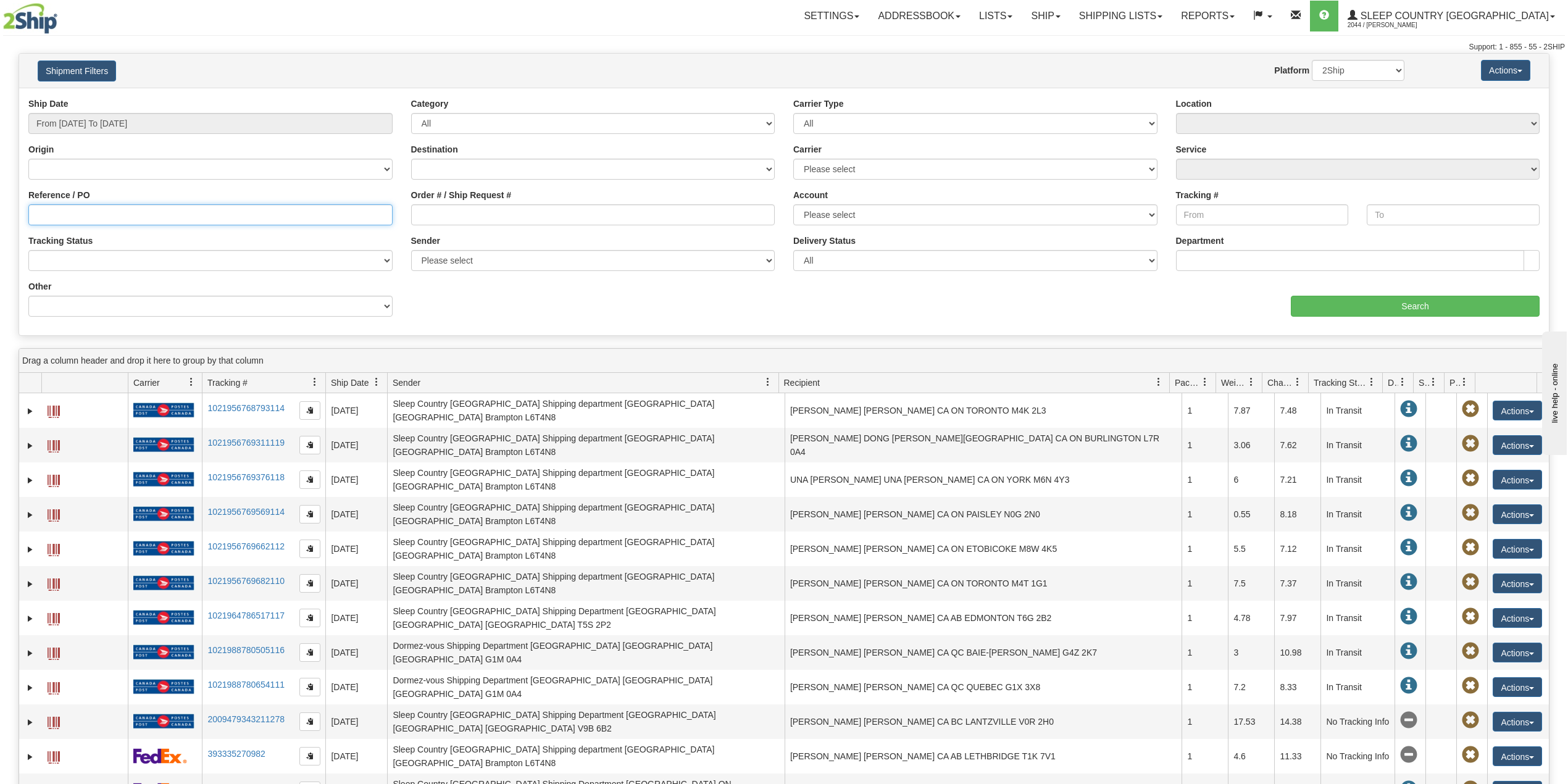
paste input "9000I096531"
type input "9000I096531"
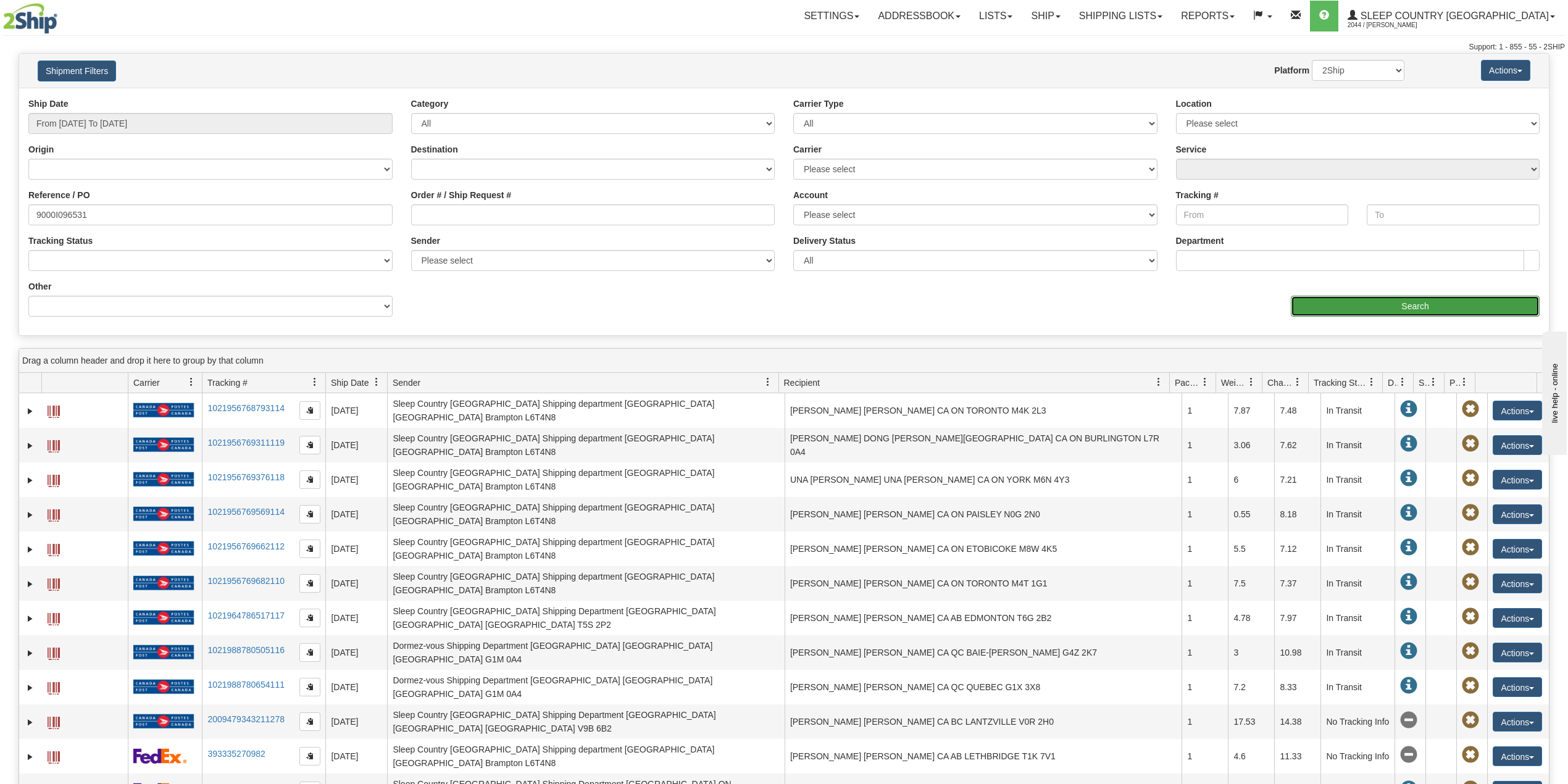
click at [1422, 307] on input "Search" at bounding box center [1415, 306] width 248 height 21
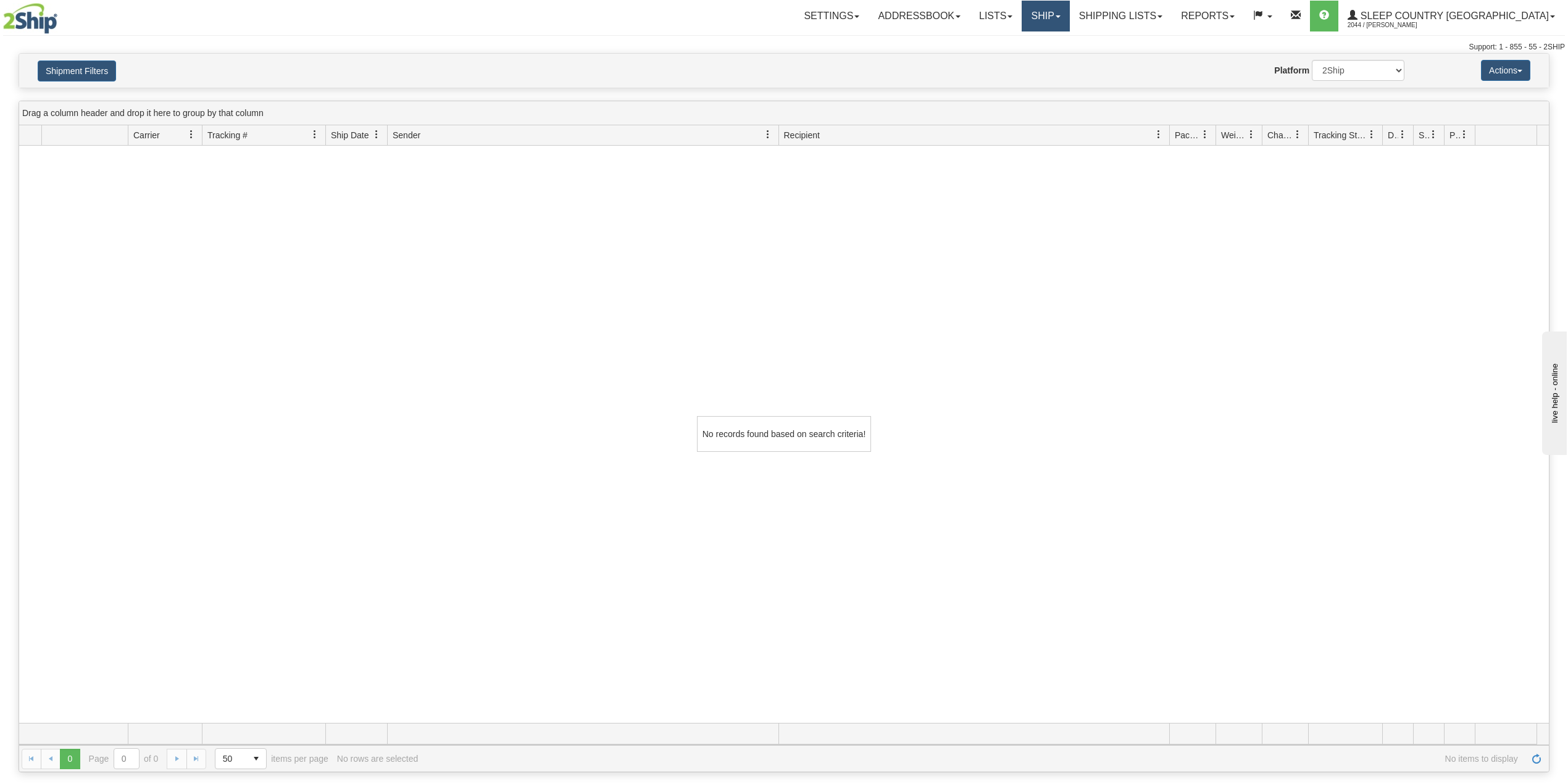
click at [1069, 13] on link "Ship" at bounding box center [1044, 16] width 47 height 31
click at [1057, 60] on span "OnHold / Order Queue" at bounding box center [1013, 59] width 87 height 10
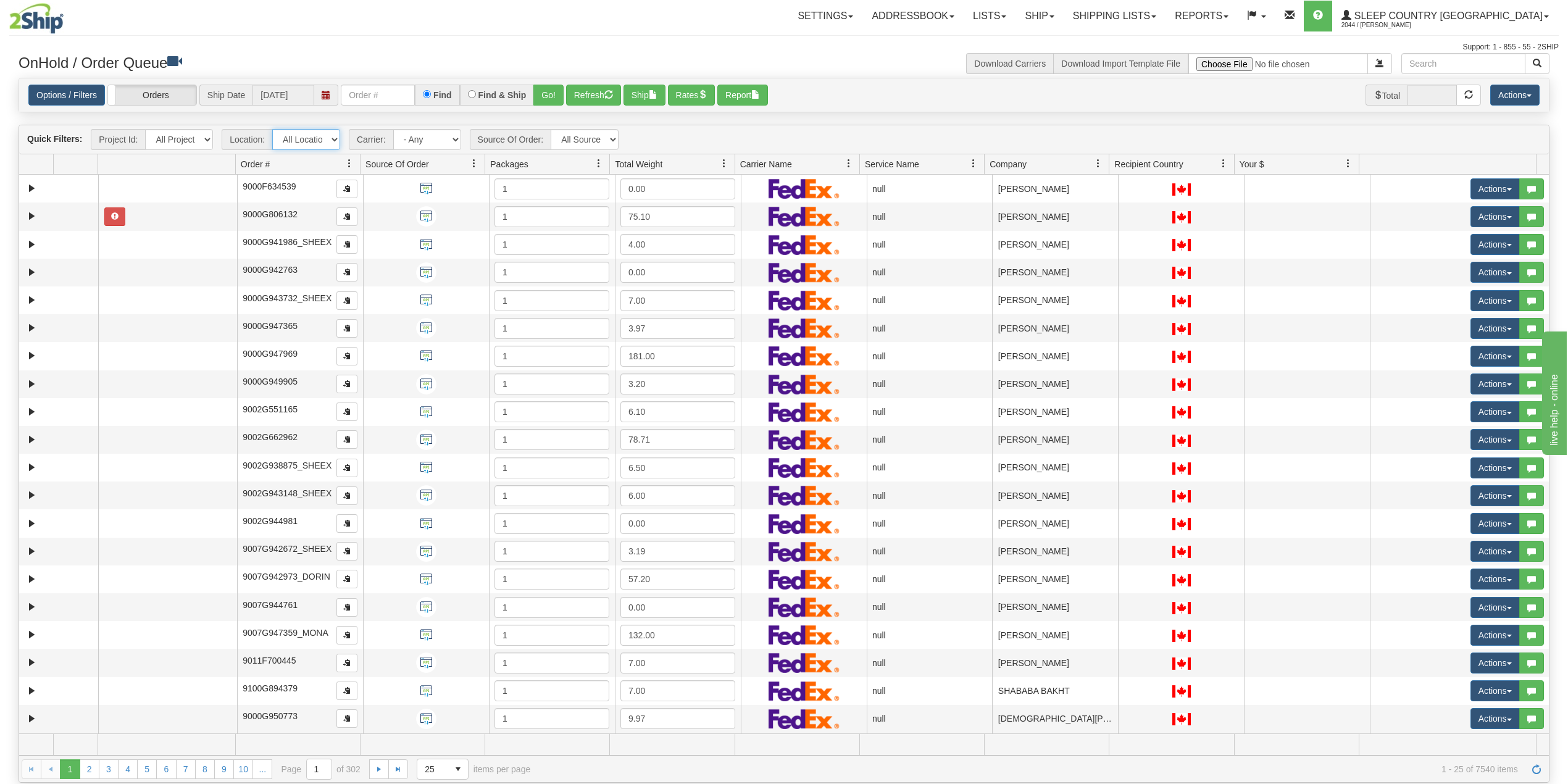
click at [321, 140] on select "All Locations [GEOGRAPHIC_DATA] 921 922 93 94 97 390 915 916 98 902 95 96 90 91…" at bounding box center [306, 140] width 68 height 21
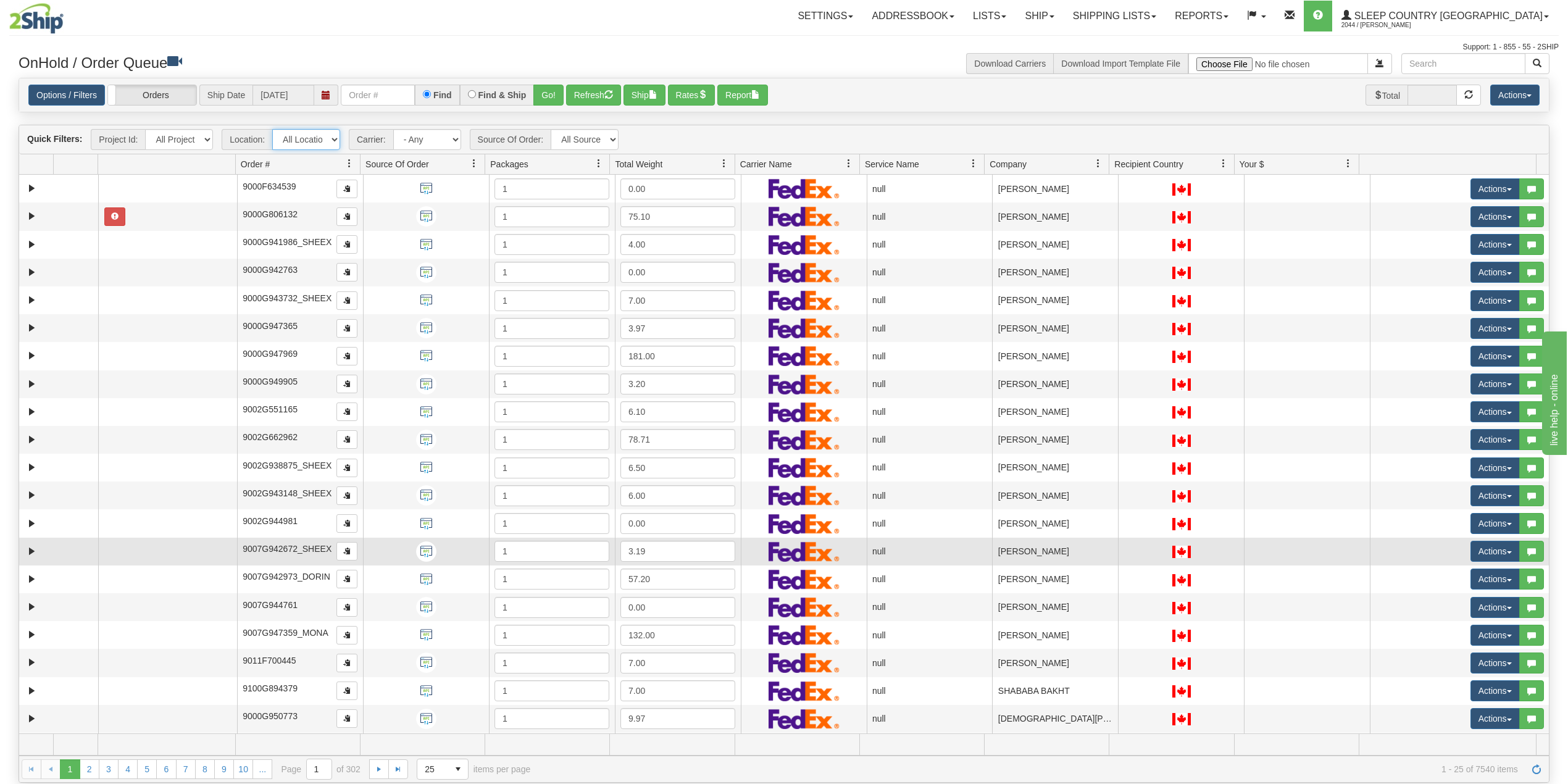
select select "7635"
click at [272, 130] on select "All Locations [GEOGRAPHIC_DATA] 921 922 93 94 97 390 915 916 98 902 95 96 90 91…" at bounding box center [306, 140] width 68 height 21
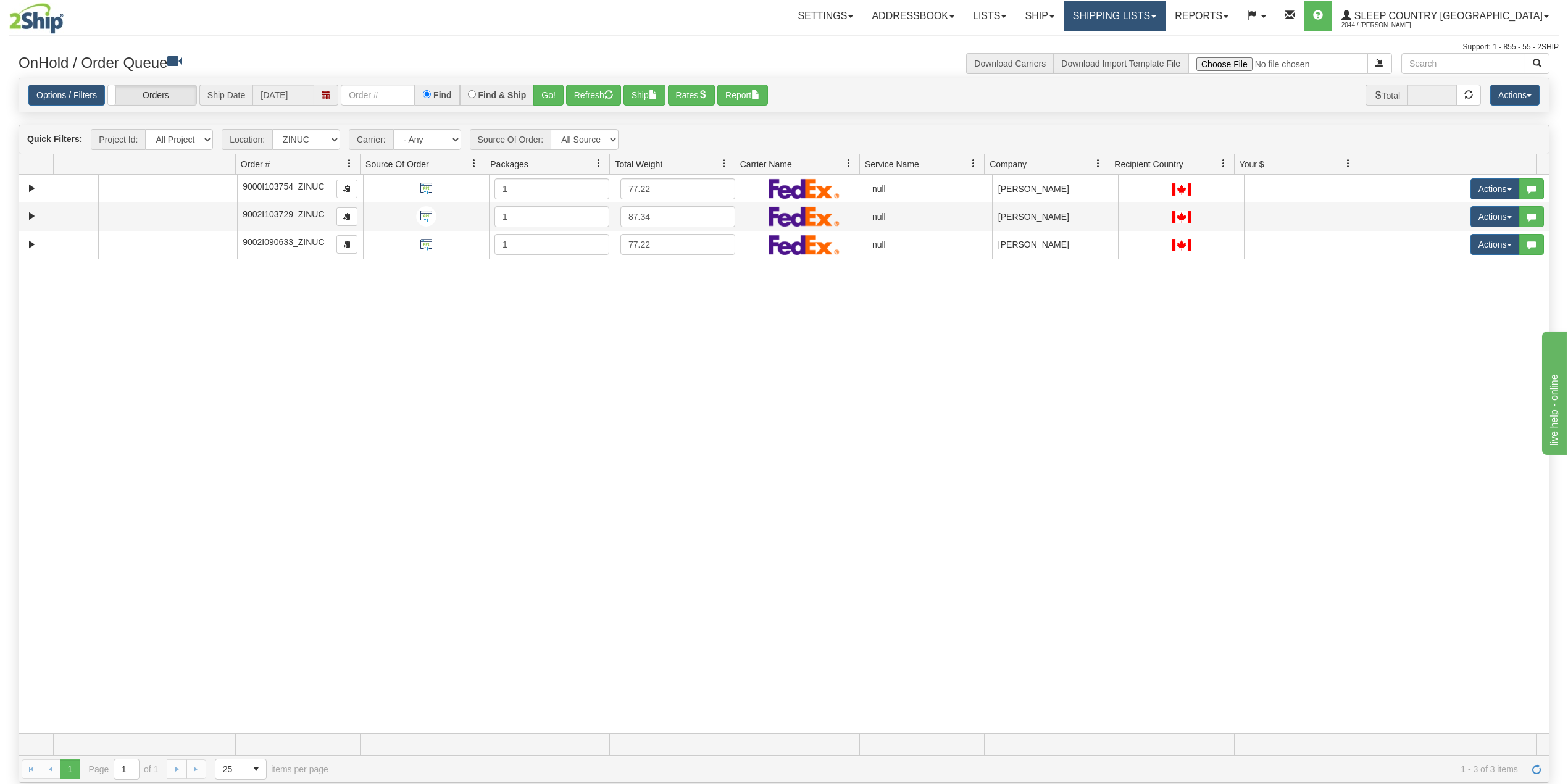
click at [1166, 10] on link "Shipping lists" at bounding box center [1115, 16] width 102 height 31
click at [1152, 60] on span "Search Shipment History" at bounding box center [1104, 59] width 95 height 10
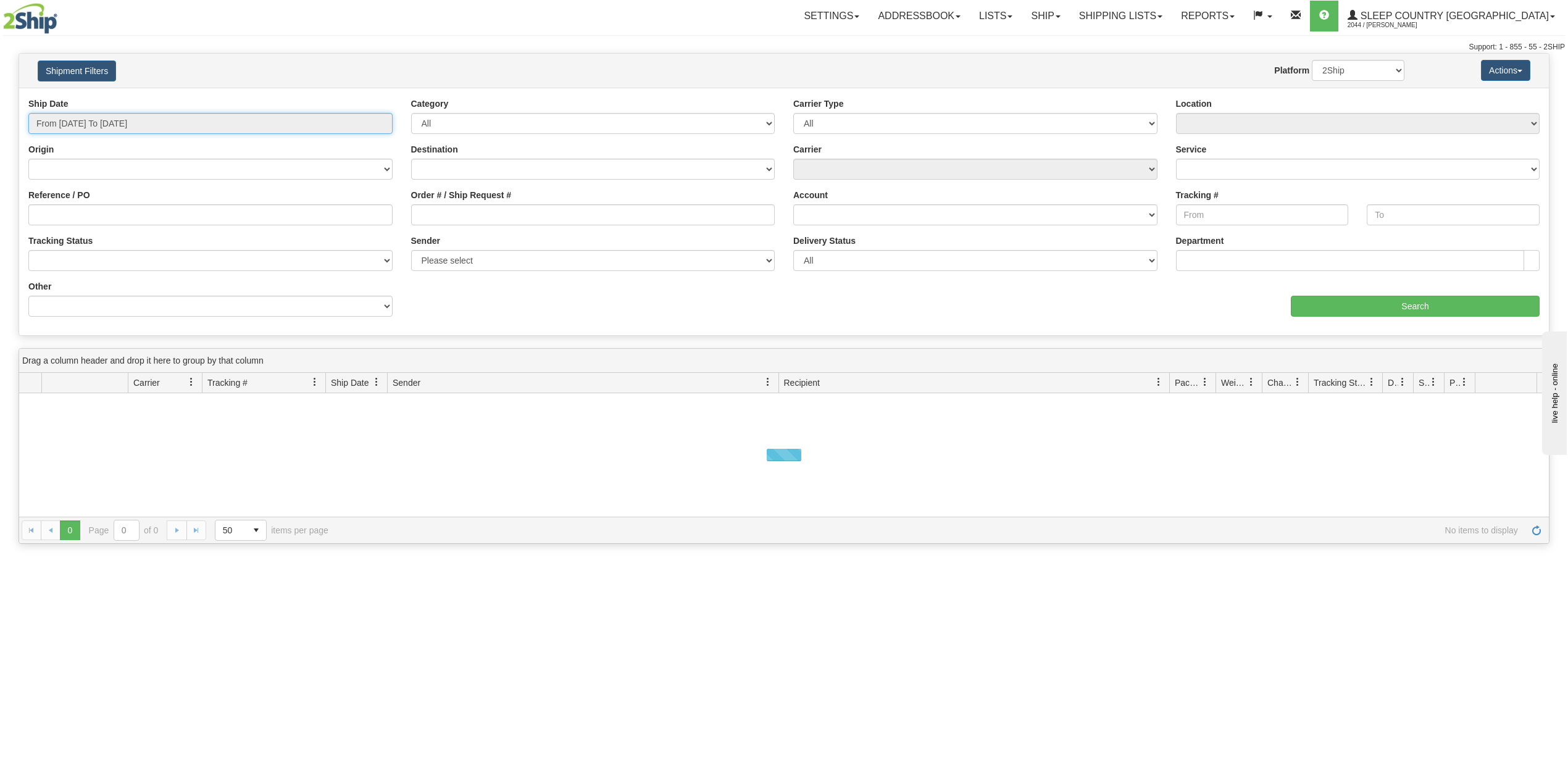
click at [72, 130] on input "From [DATE] To [DATE]" at bounding box center [210, 123] width 364 height 21
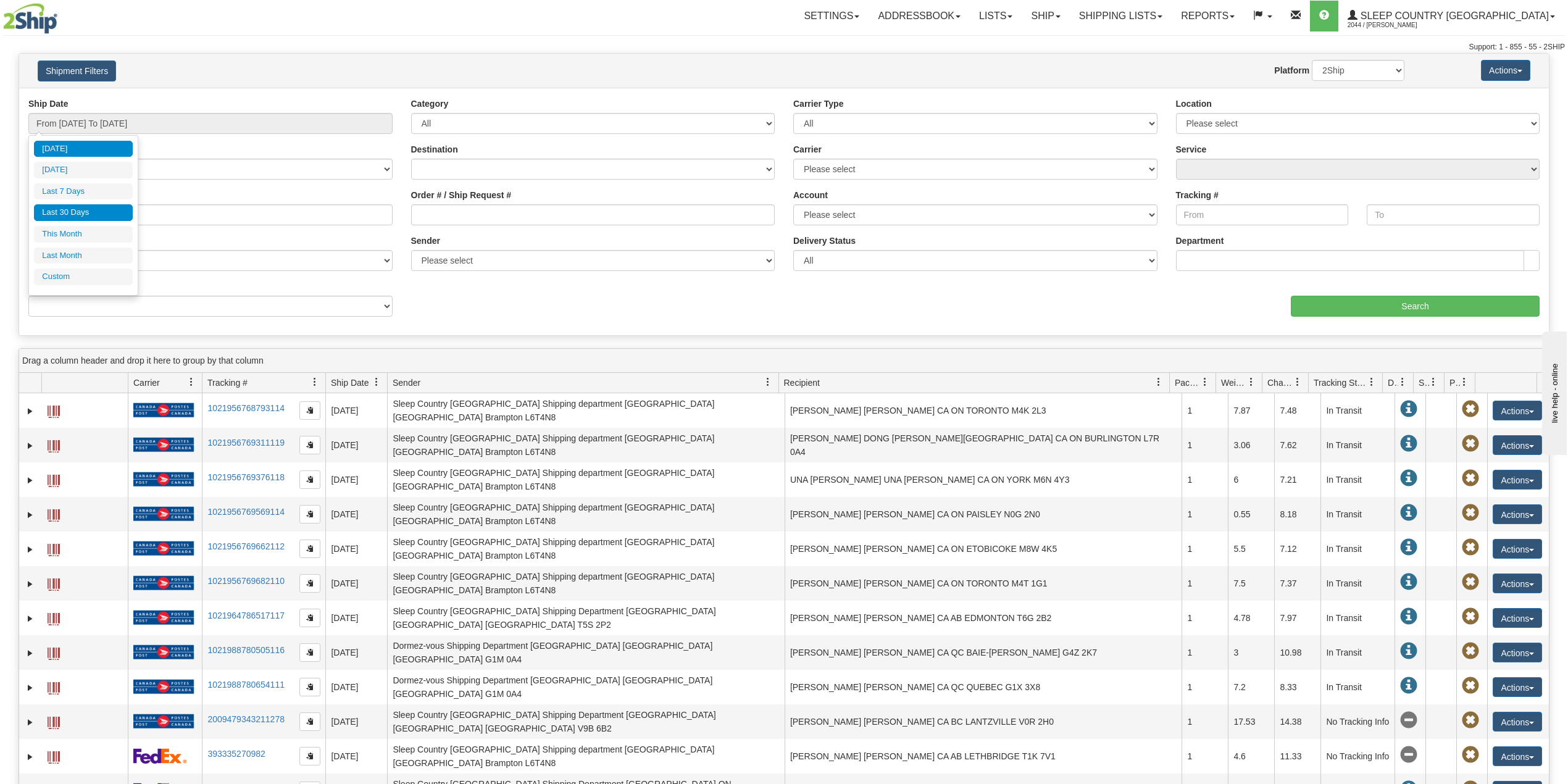
click at [89, 211] on li "Last 30 Days" at bounding box center [83, 212] width 99 height 16
type input "From [DATE] To [DATE]"
click at [1301, 118] on select "Please select Old Toronto DC 921 922 93 94 97 390 915 916 98 902 95 96 90 91 92…" at bounding box center [1358, 123] width 364 height 21
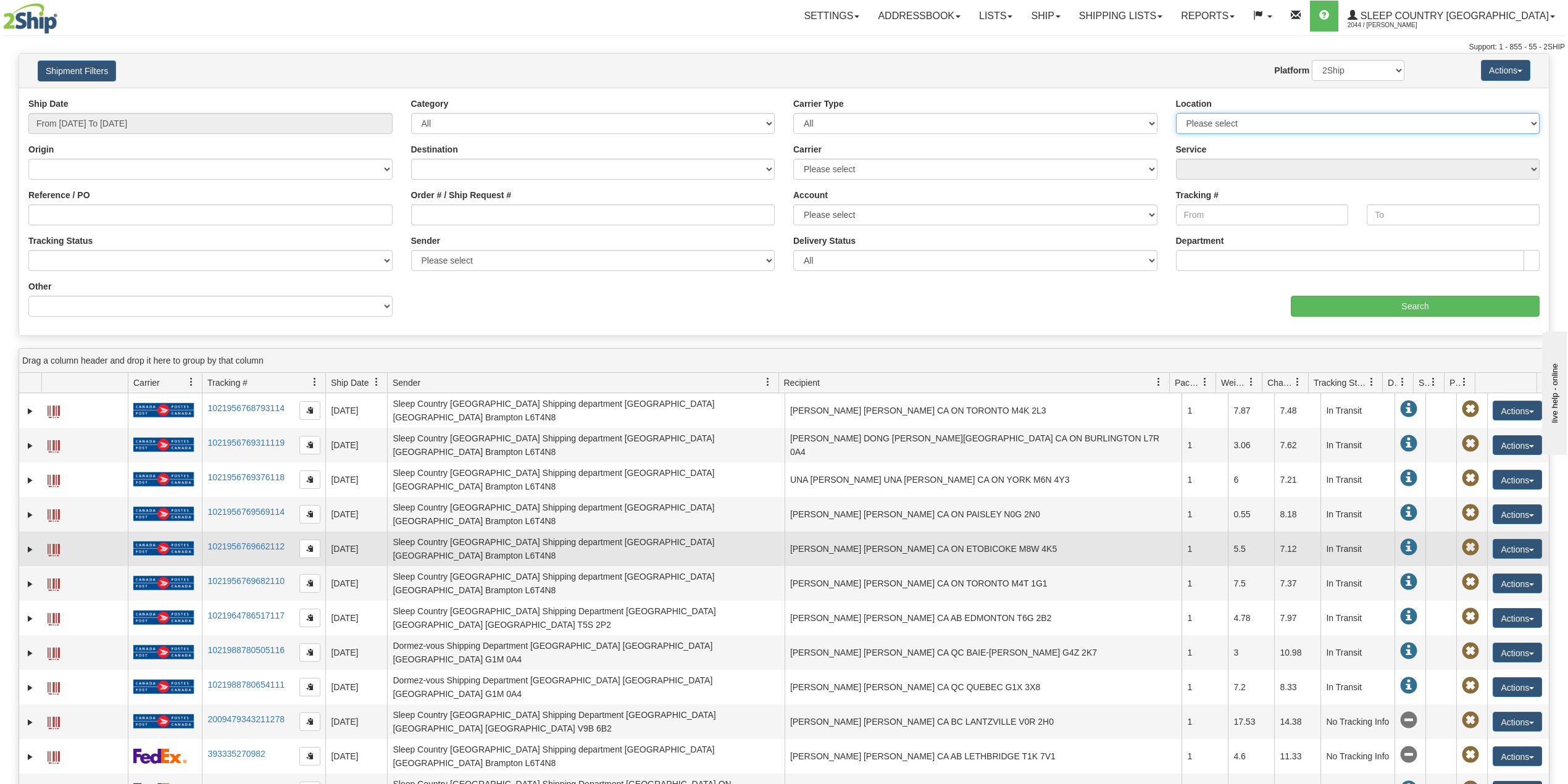
select select "7635"
click at [1176, 113] on select "Please select Old Toronto DC 921 922 93 94 97 390 915 916 98 902 95 96 90 91 92…" at bounding box center [1358, 123] width 364 height 21
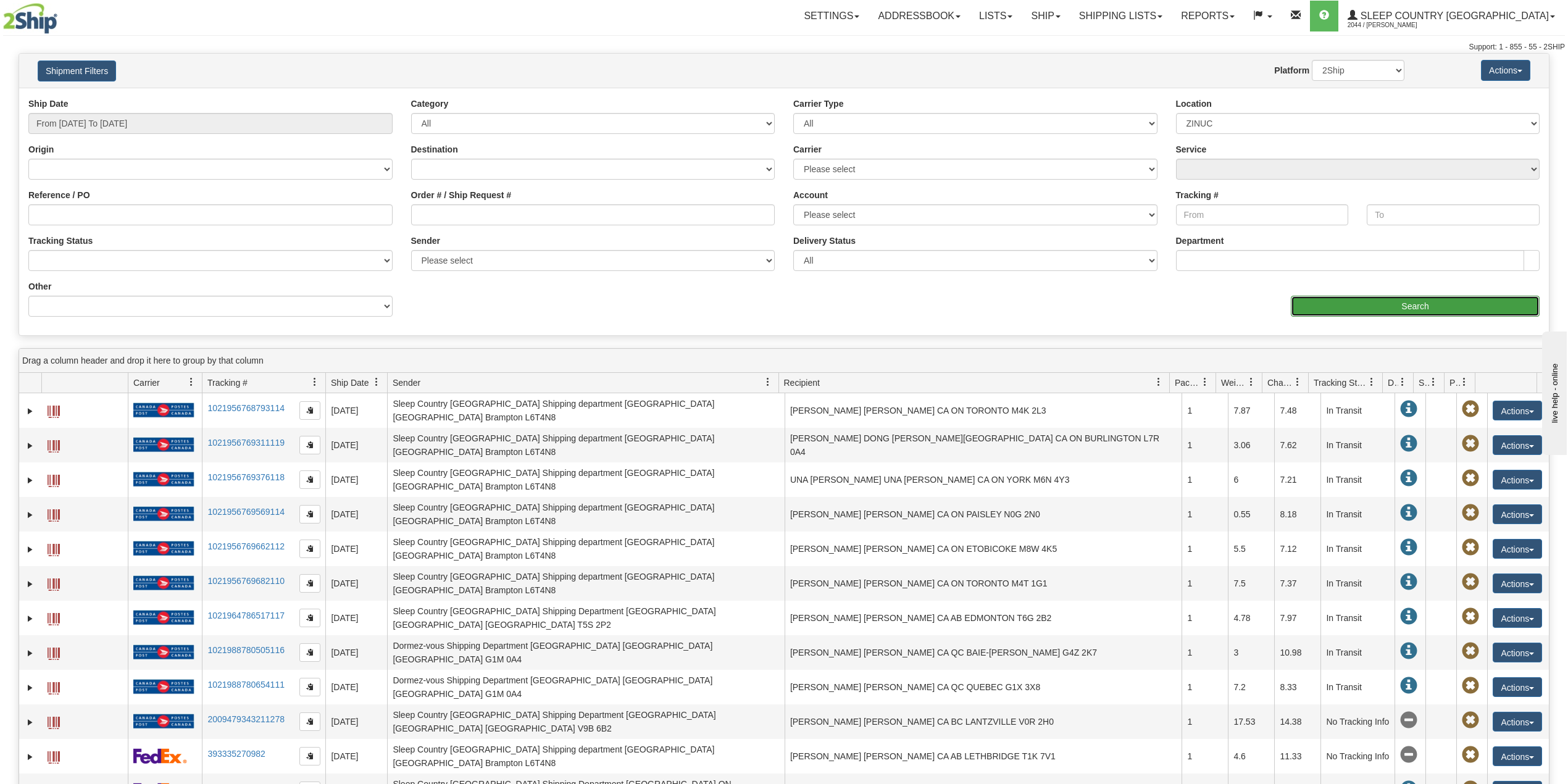
click at [1387, 307] on input "Search" at bounding box center [1415, 306] width 248 height 21
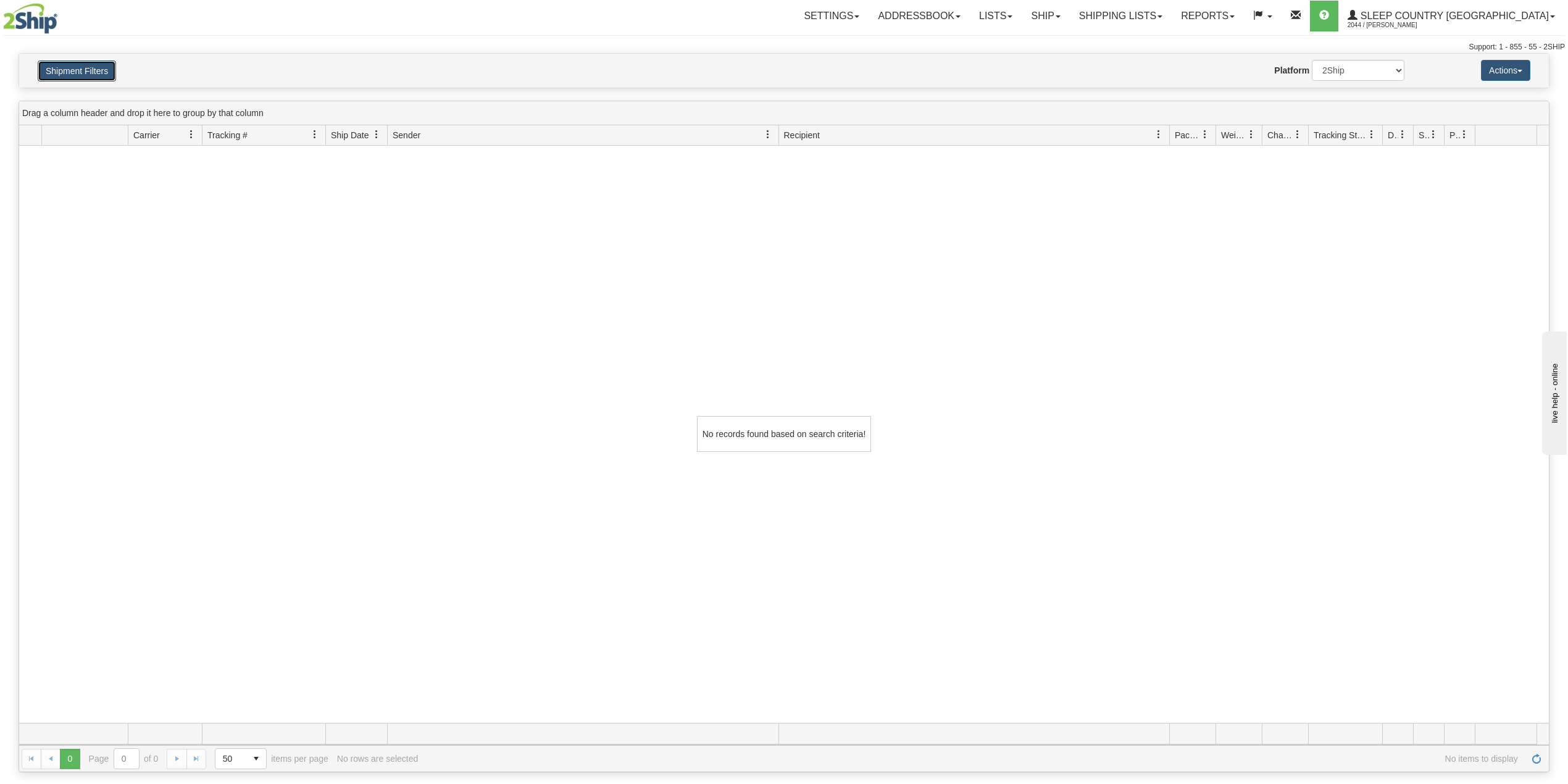
click at [93, 75] on button "Shipment Filters" at bounding box center [76, 71] width 78 height 21
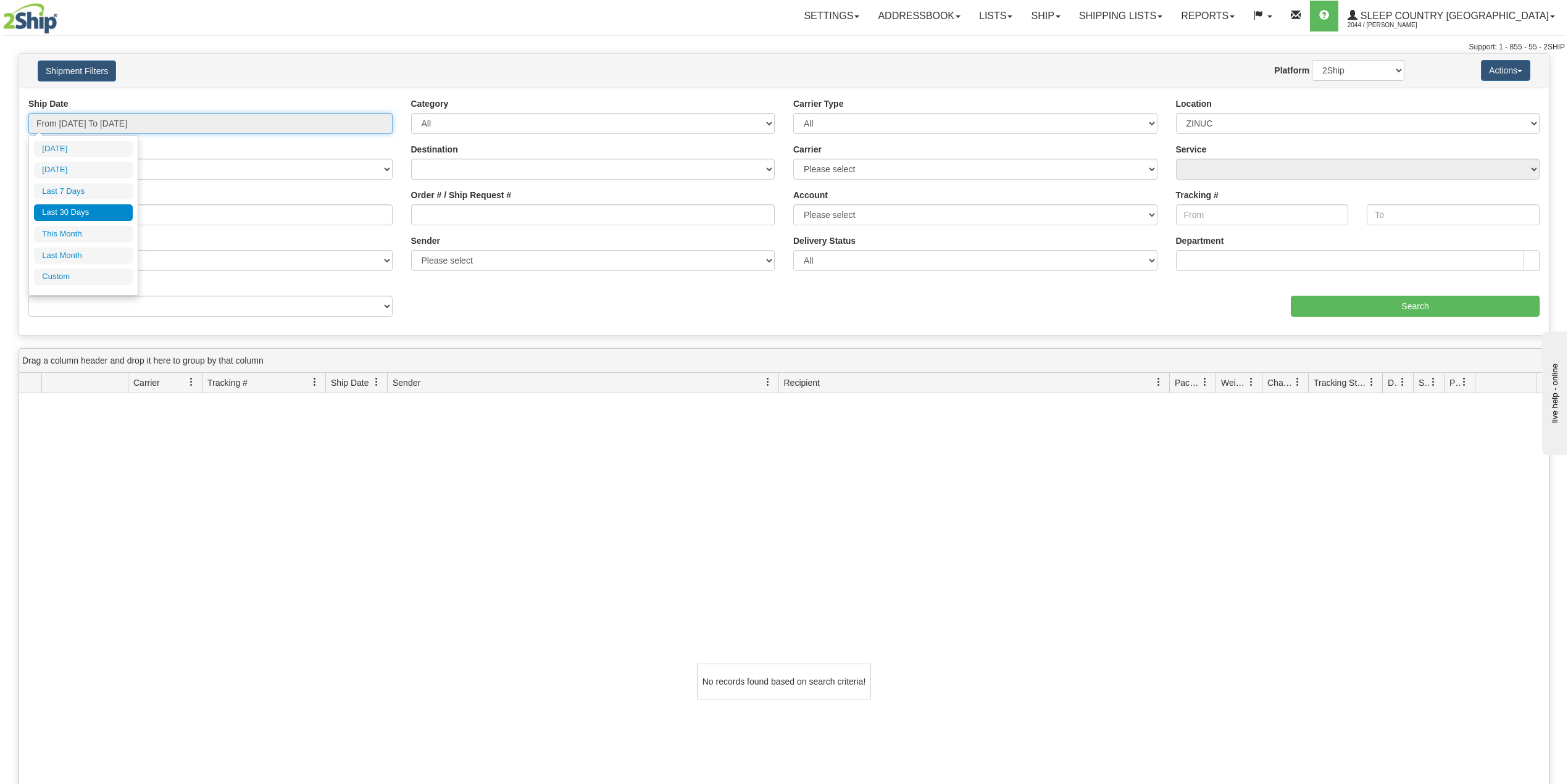
click at [132, 123] on input "From 08/21/2025 To 09/19/2025" at bounding box center [210, 123] width 364 height 21
click at [371, 58] on div "Shipment Filters Website Agent Nothing selected Client User Platform 2Ship Impo…" at bounding box center [784, 70] width 1529 height 34
click at [200, 134] on input "From 08/21/2025 To 09/19/2025" at bounding box center [210, 123] width 364 height 21
click at [79, 214] on li "Last 30 Days" at bounding box center [83, 212] width 99 height 16
click at [82, 215] on input "Reference / PO" at bounding box center [210, 215] width 364 height 21
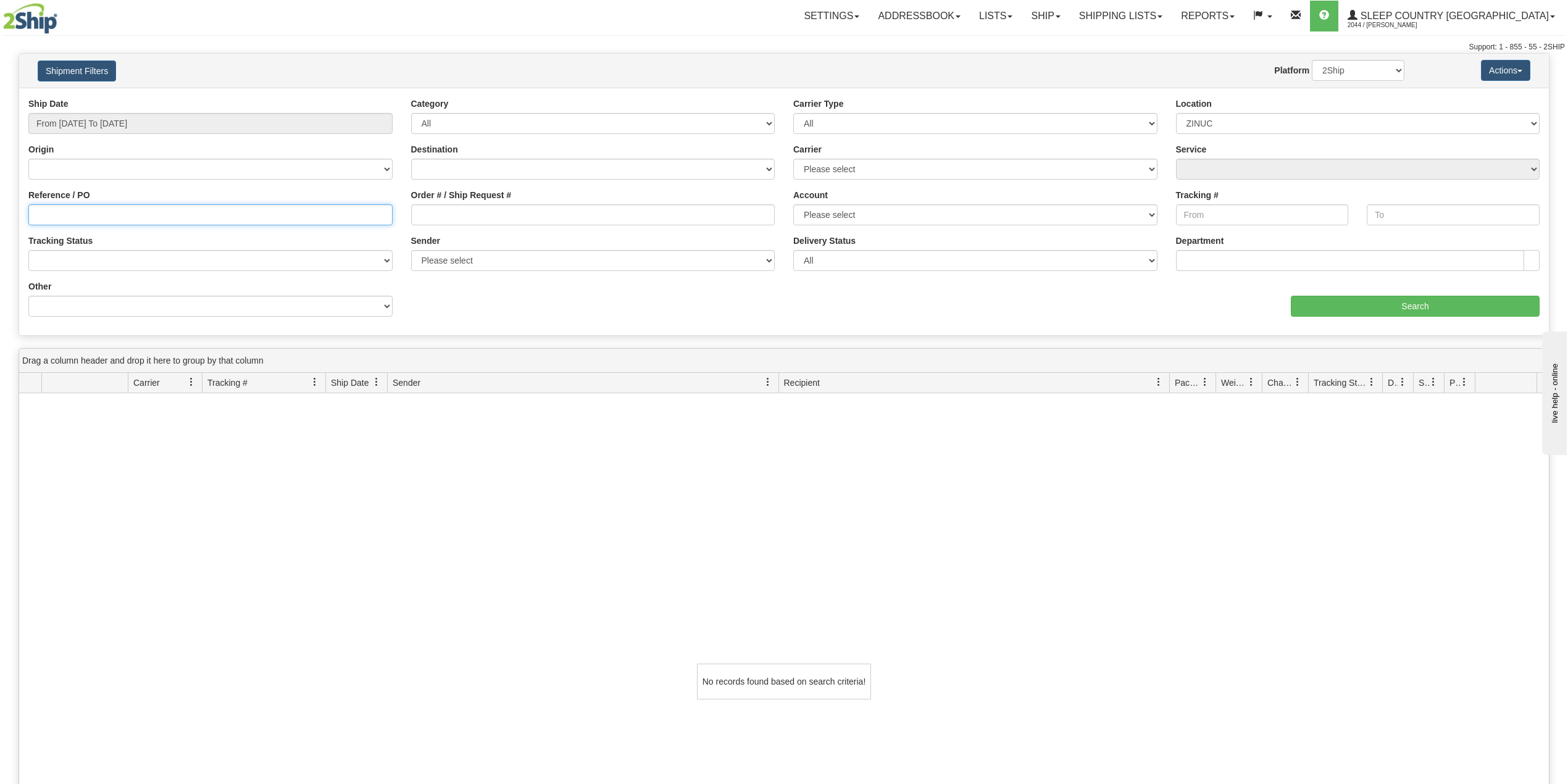
click at [82, 215] on input "Reference / PO" at bounding box center [210, 215] width 364 height 21
paste input "9000I097039"
type input "9000I097039"
click at [1376, 311] on input "Search" at bounding box center [1415, 306] width 248 height 21
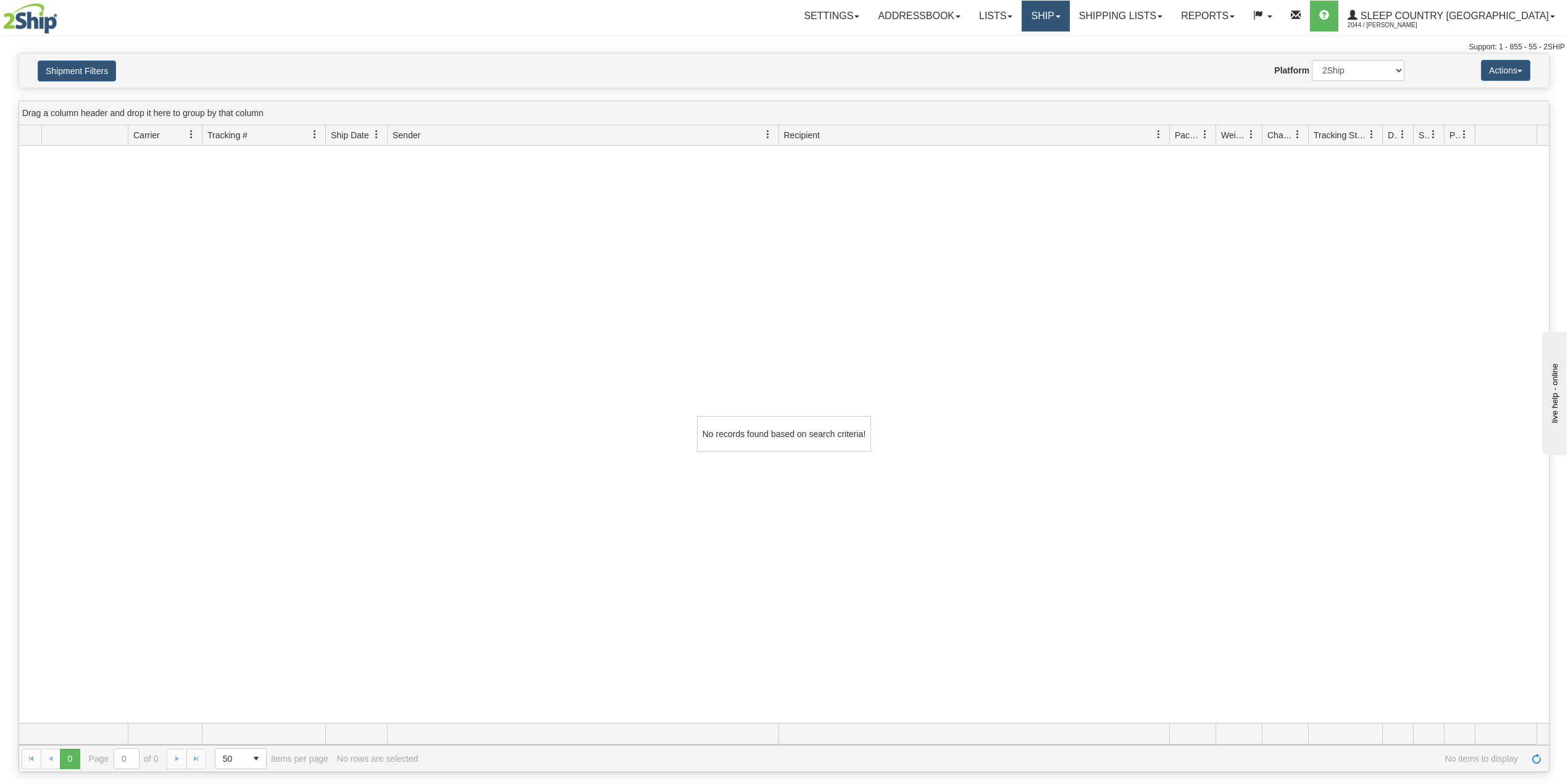
click at [1069, 15] on link "Ship" at bounding box center [1044, 16] width 47 height 31
click at [1057, 55] on span "OnHold / Order Queue" at bounding box center [1013, 59] width 87 height 10
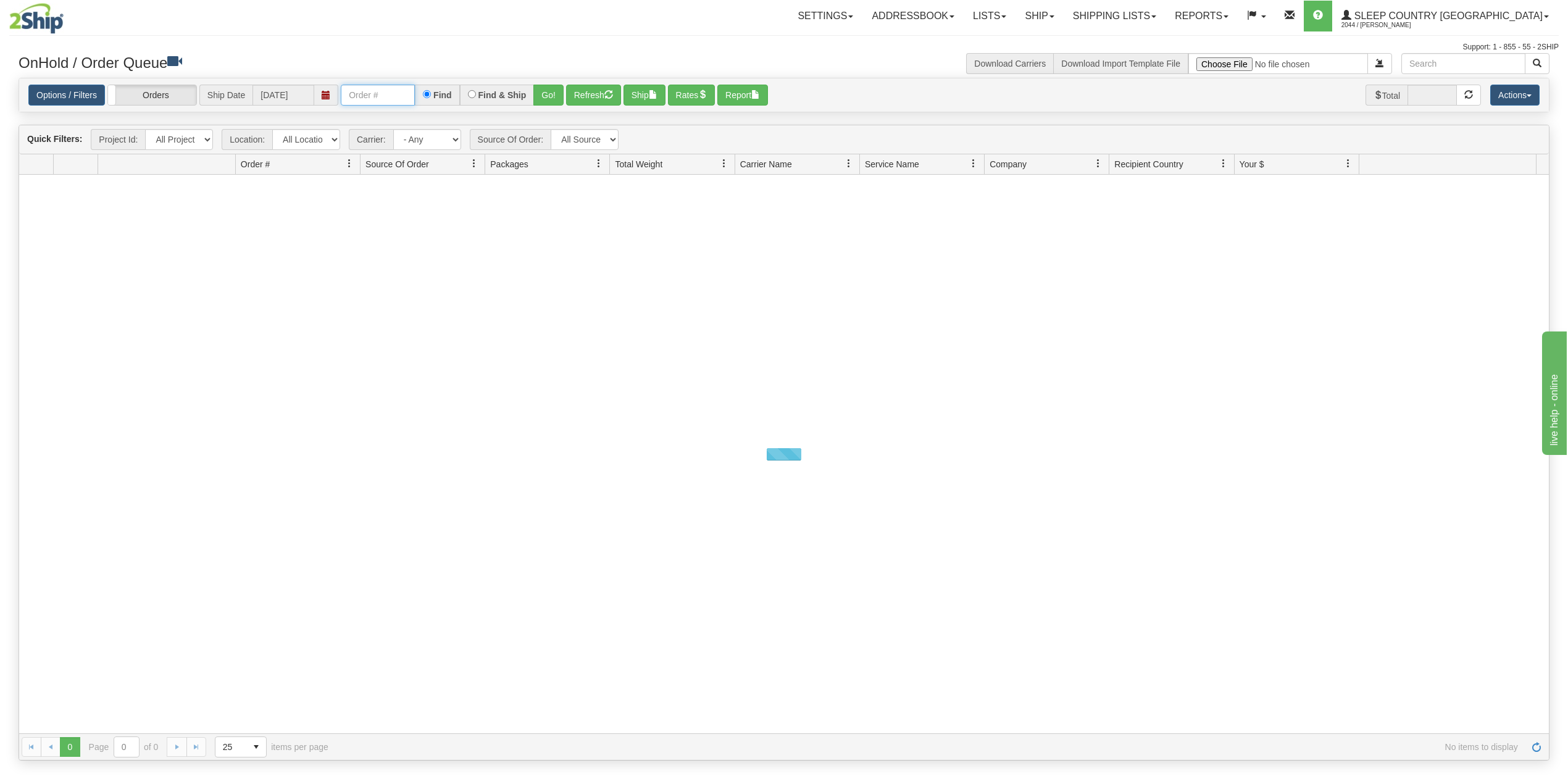
drag, startPoint x: 375, startPoint y: 97, endPoint x: 381, endPoint y: 99, distance: 6.3
click at [375, 97] on input "text" at bounding box center [377, 95] width 74 height 21
paste input "9000I097039"
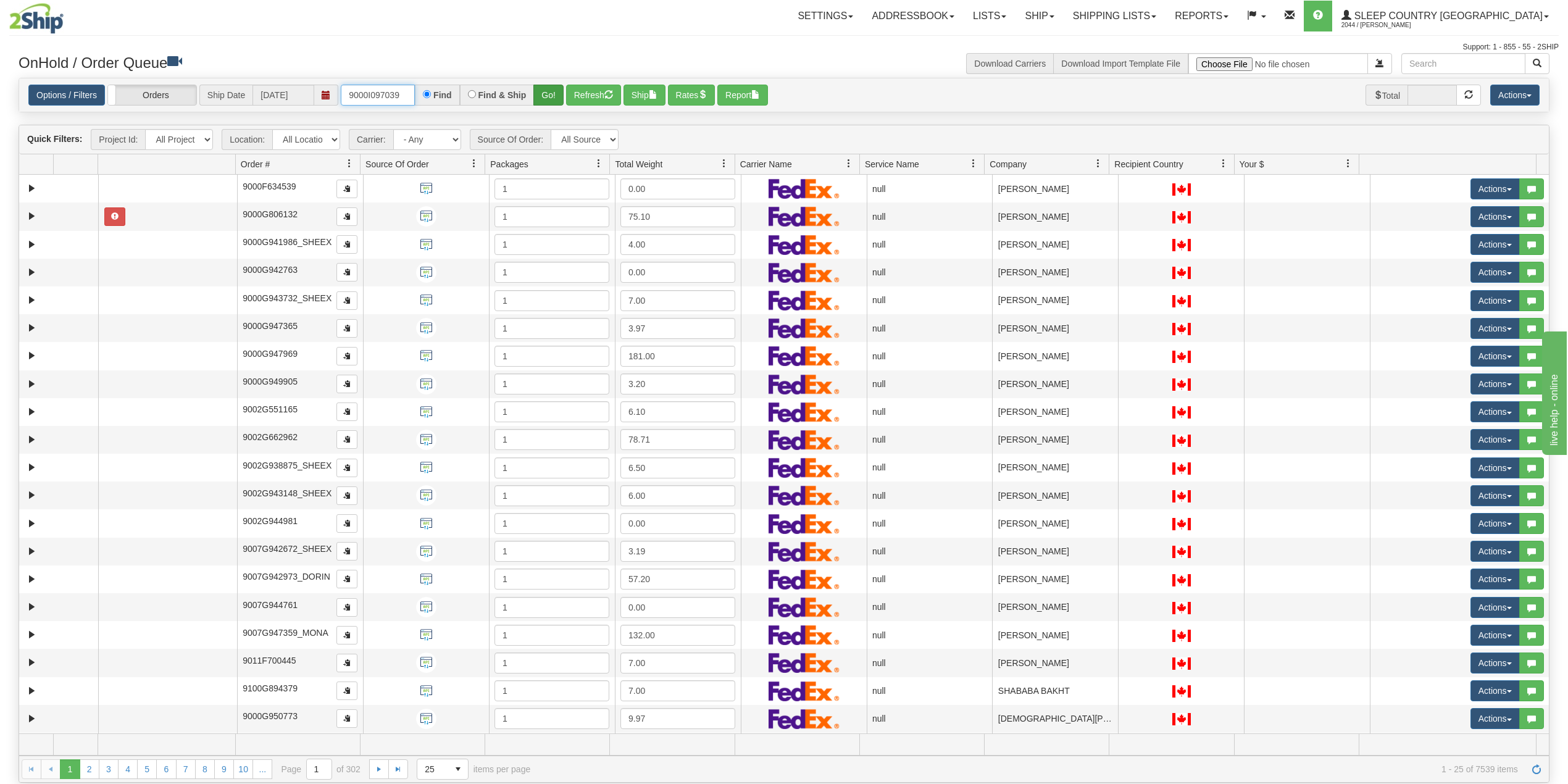
type input "9000I097039"
click at [553, 92] on button "Go!" at bounding box center [548, 95] width 30 height 21
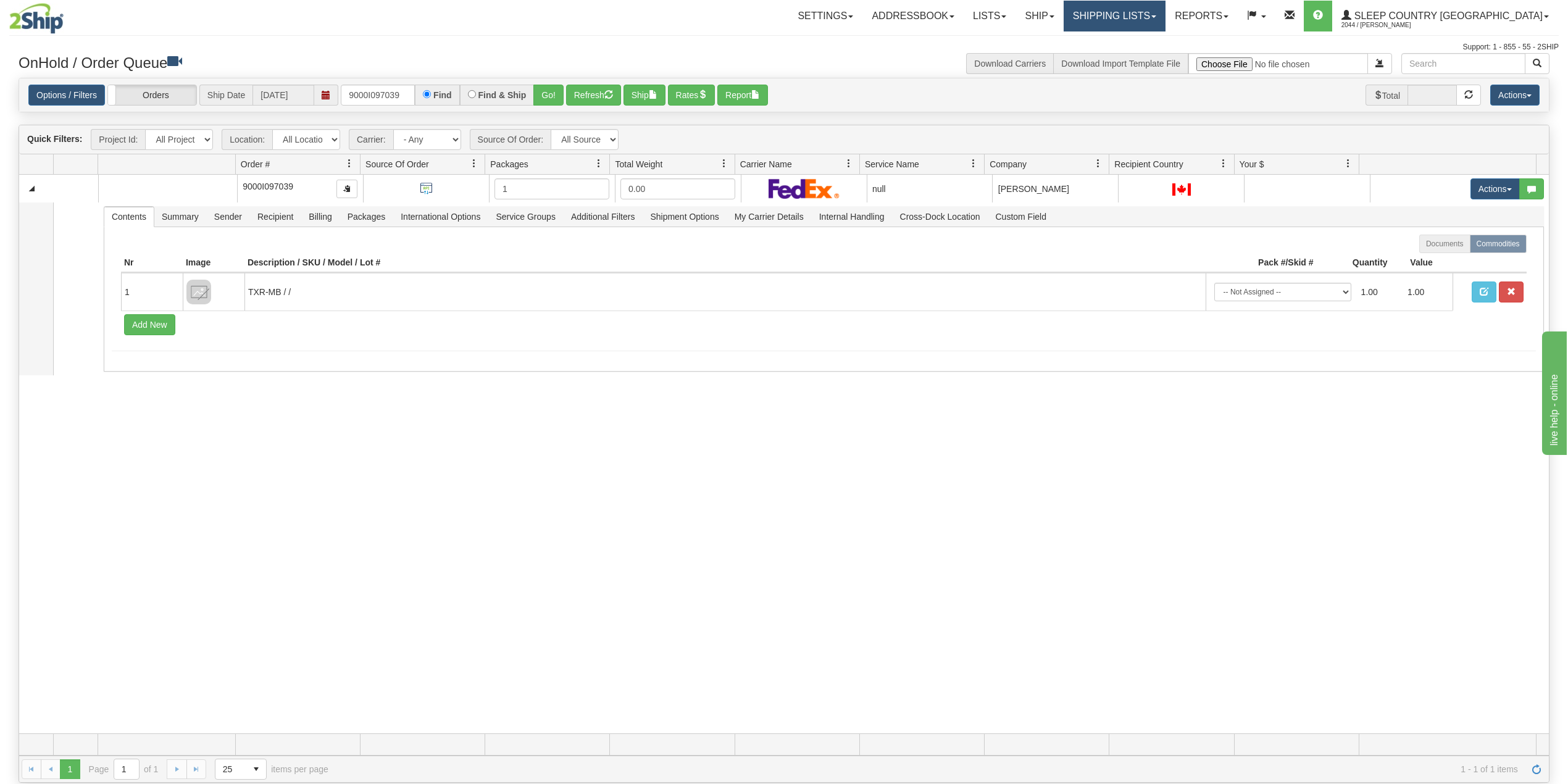
click at [1159, 13] on link "Shipping lists" at bounding box center [1115, 16] width 102 height 31
click at [1129, 39] on span "Current Shipments" at bounding box center [1092, 43] width 72 height 10
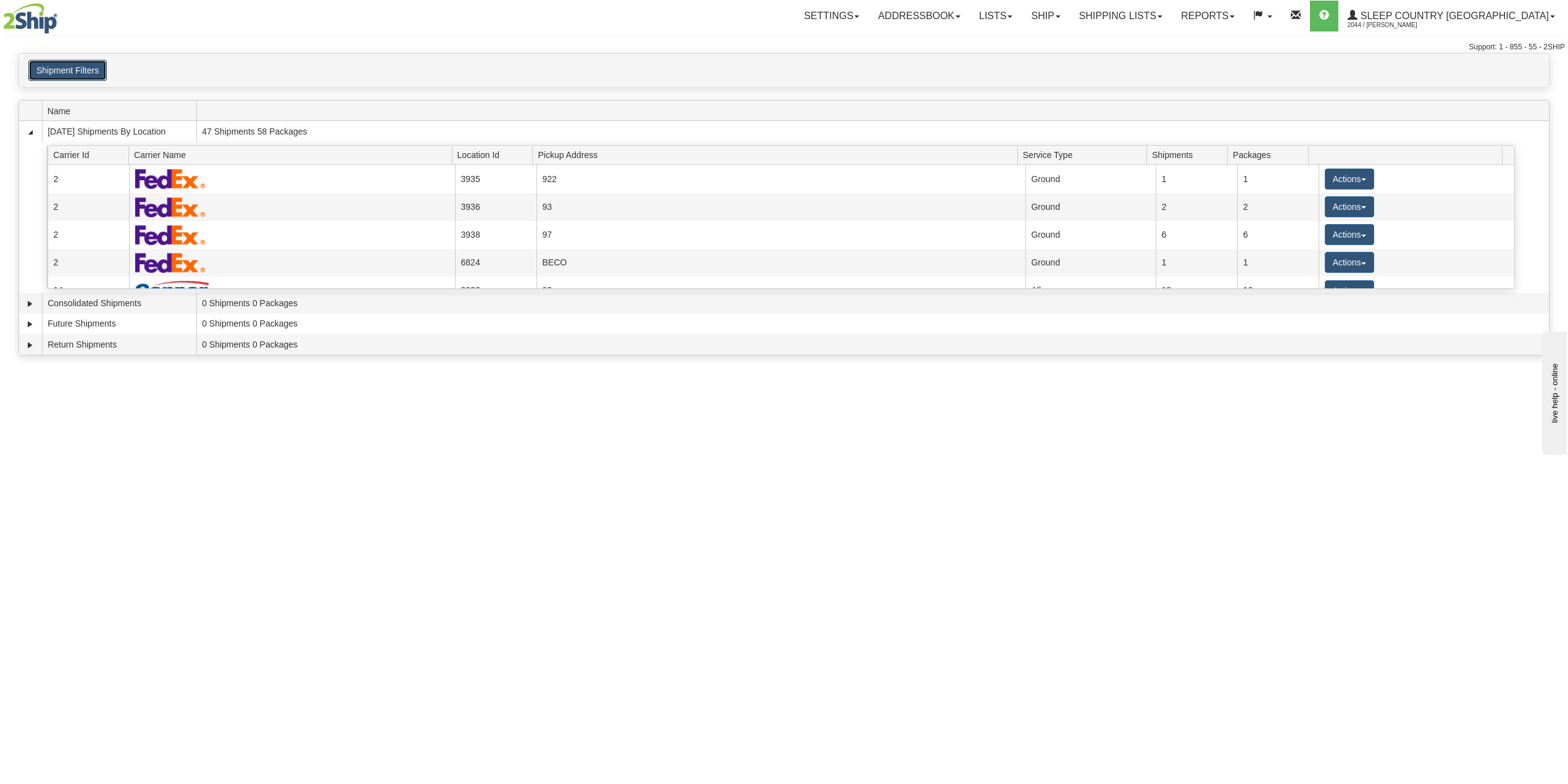
drag, startPoint x: 82, startPoint y: 72, endPoint x: 83, endPoint y: 95, distance: 23.0
click at [83, 71] on button "Shipment Filters" at bounding box center [66, 70] width 78 height 21
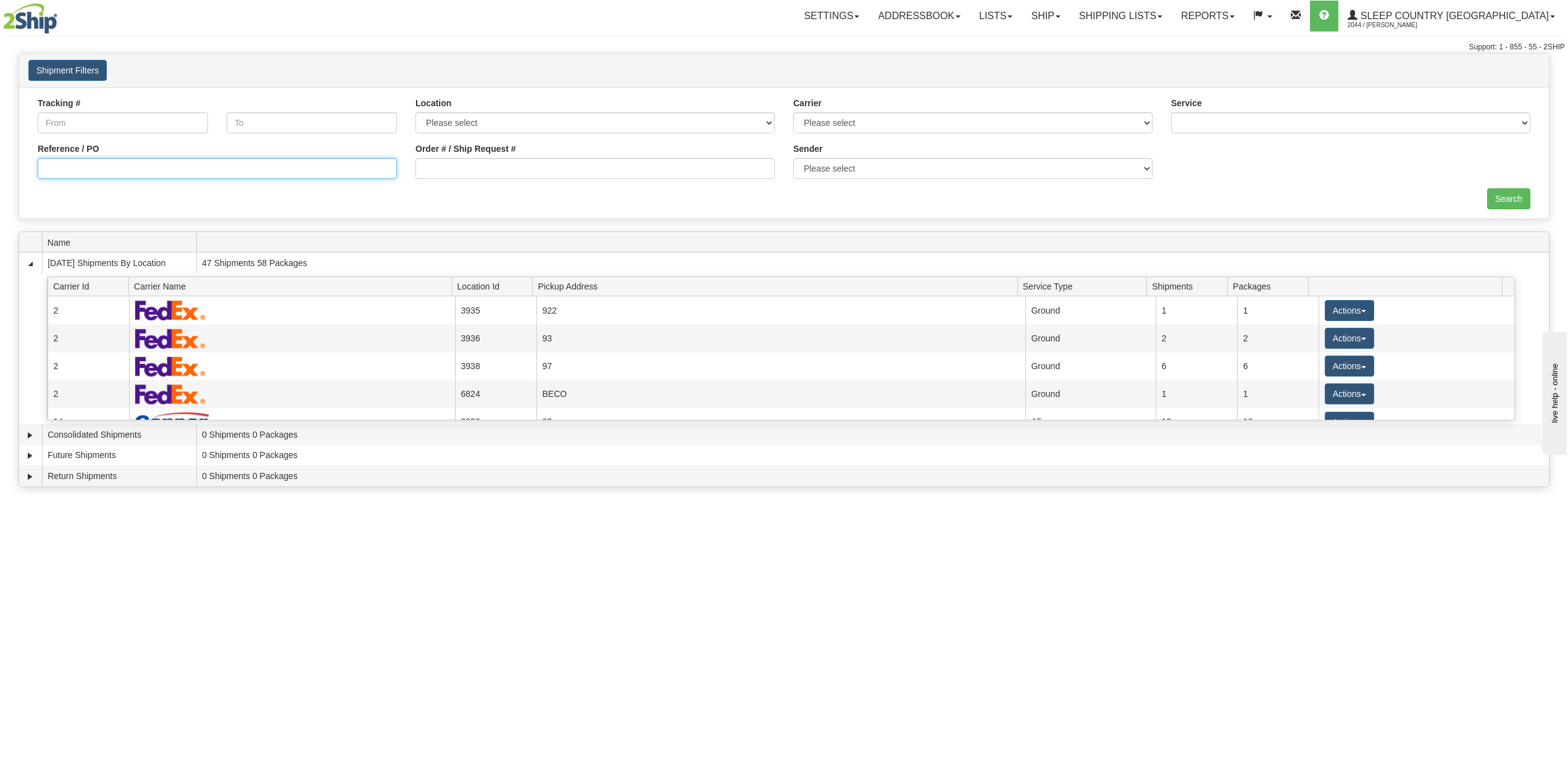
drag, startPoint x: 85, startPoint y: 178, endPoint x: 87, endPoint y: 170, distance: 8.2
click at [87, 170] on input "Reference / PO" at bounding box center [217, 169] width 359 height 21
paste input "9000I097039"
type input "9000I097039"
click at [1512, 198] on input "Search" at bounding box center [1508, 199] width 43 height 21
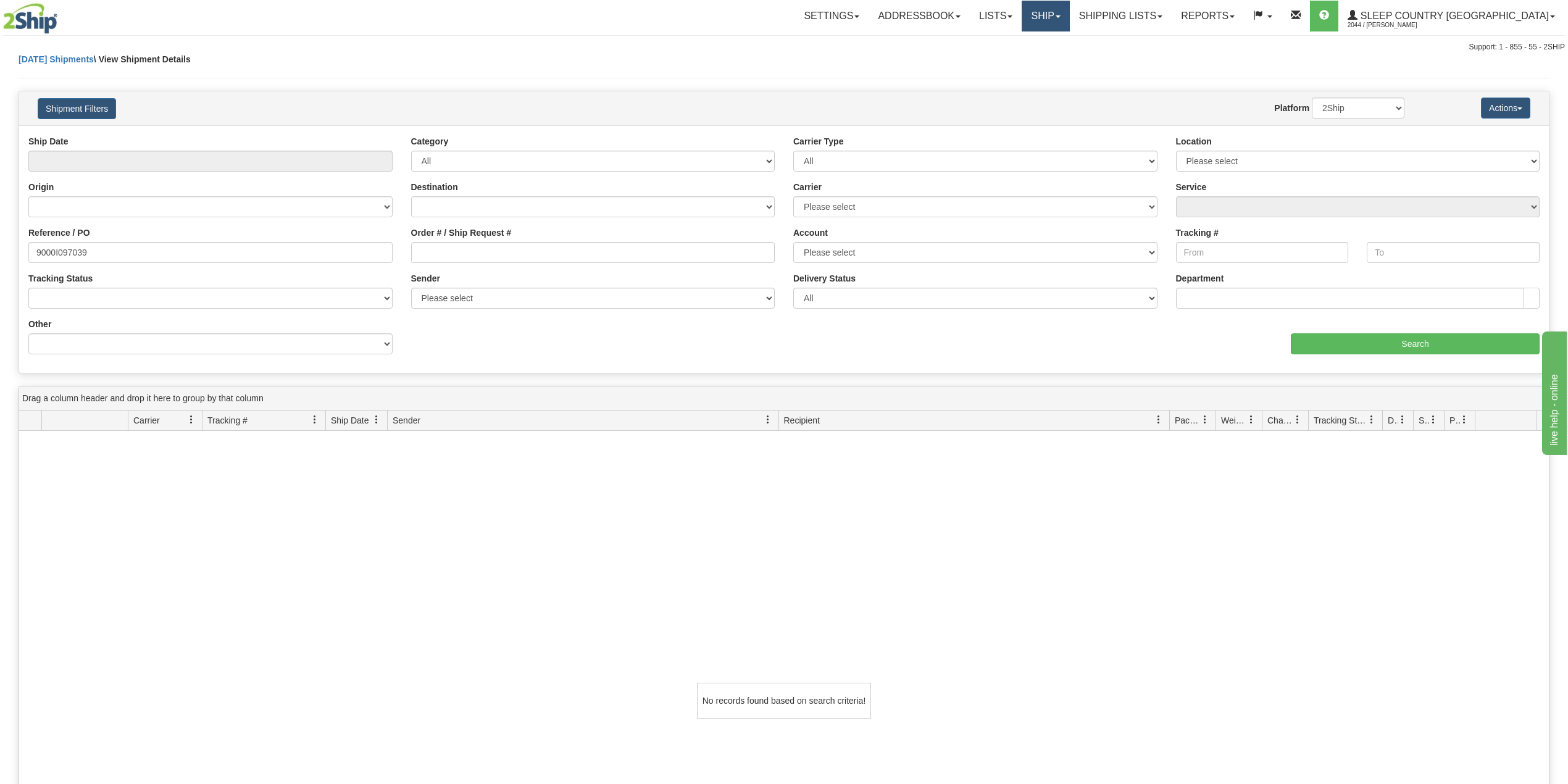
click at [1069, 15] on link "Ship" at bounding box center [1044, 16] width 47 height 31
click at [1057, 57] on span "OnHold / Order Queue" at bounding box center [1013, 59] width 87 height 10
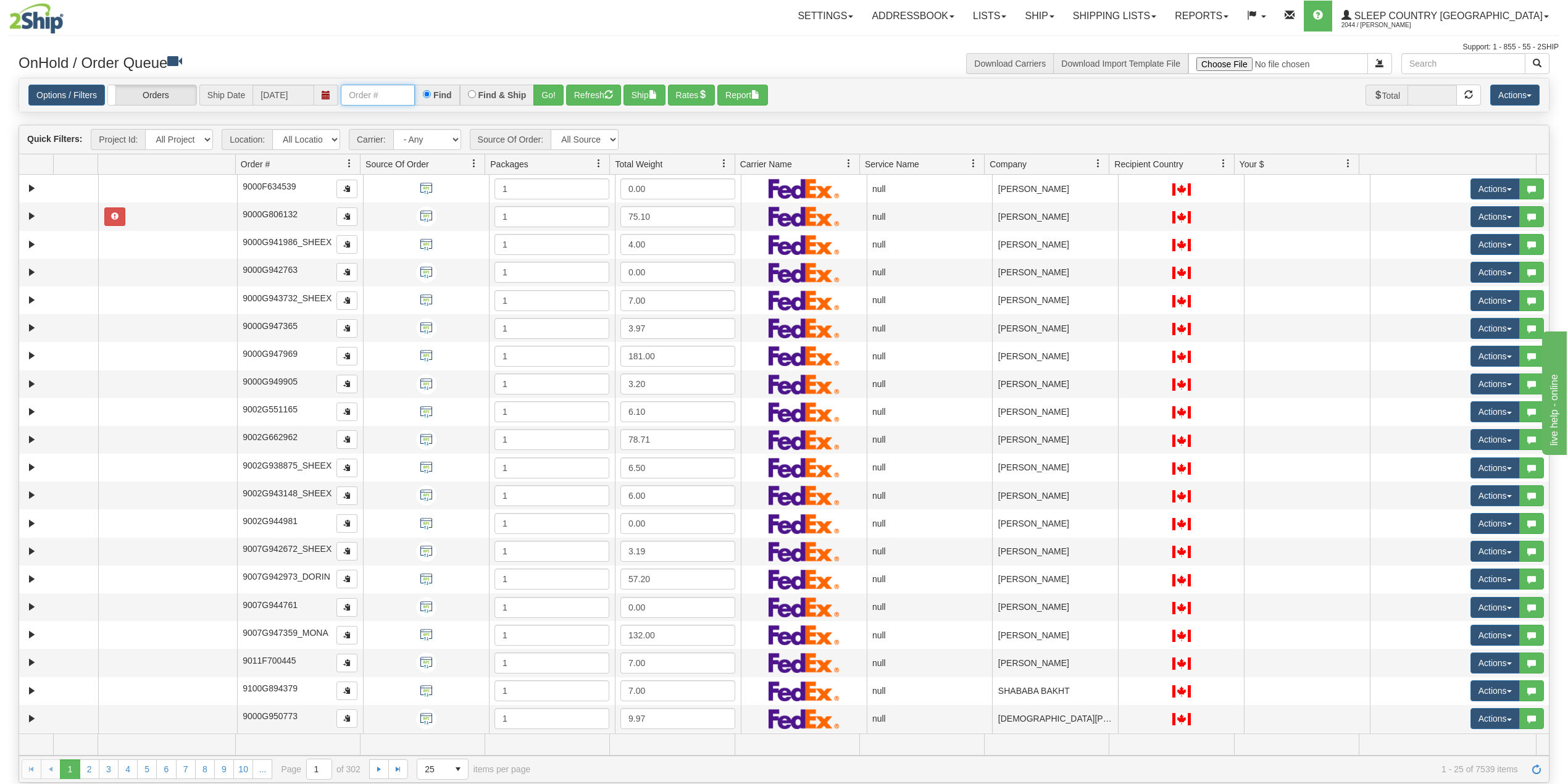
click at [375, 99] on input "text" at bounding box center [377, 95] width 74 height 21
paste input "9000I097039"
type input "9000I097039"
click at [546, 89] on button "Go!" at bounding box center [548, 95] width 30 height 21
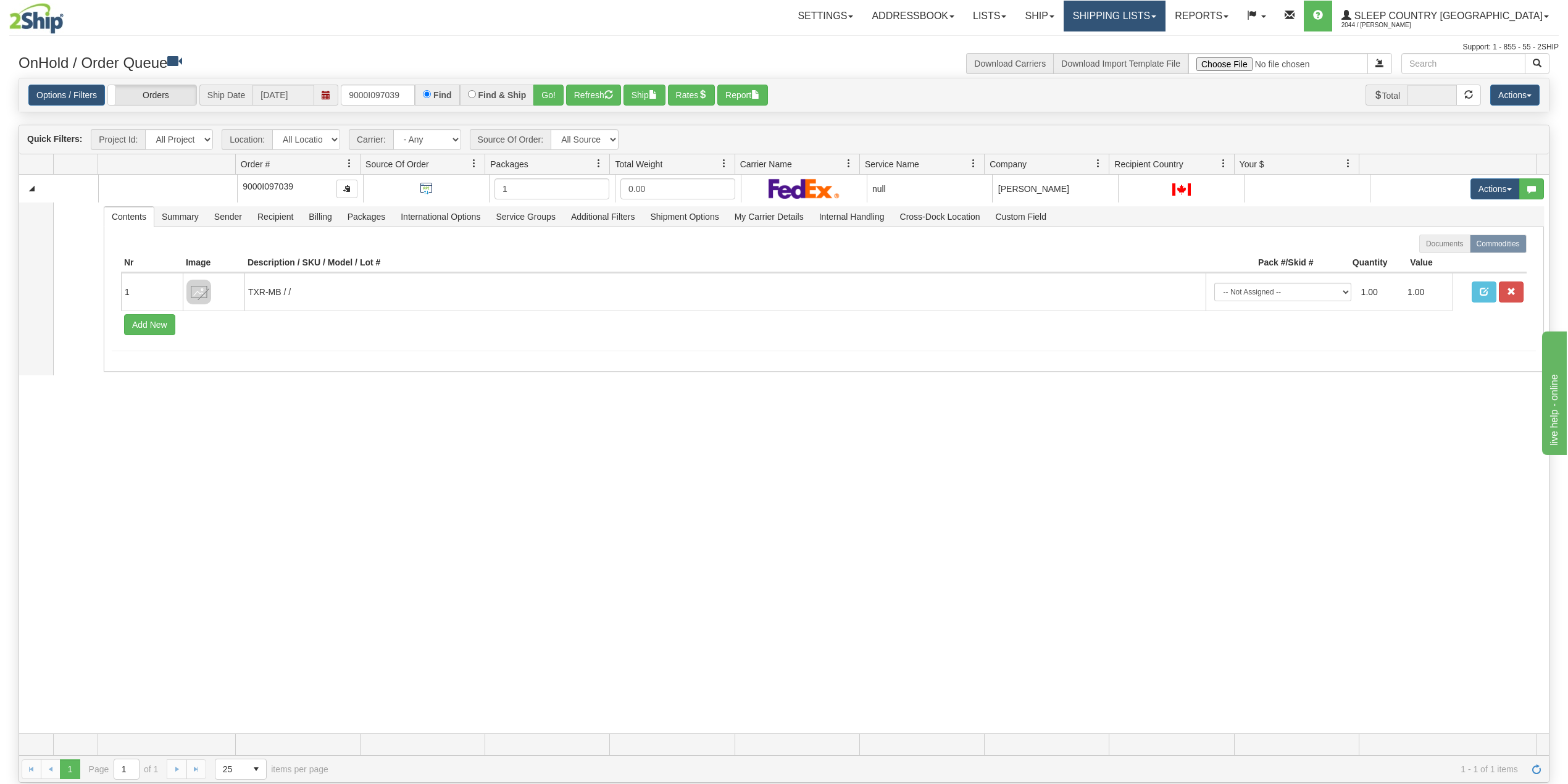
click at [1166, 13] on link "Shipping lists" at bounding box center [1115, 16] width 102 height 31
click at [1129, 39] on span "Current Shipments" at bounding box center [1092, 43] width 72 height 10
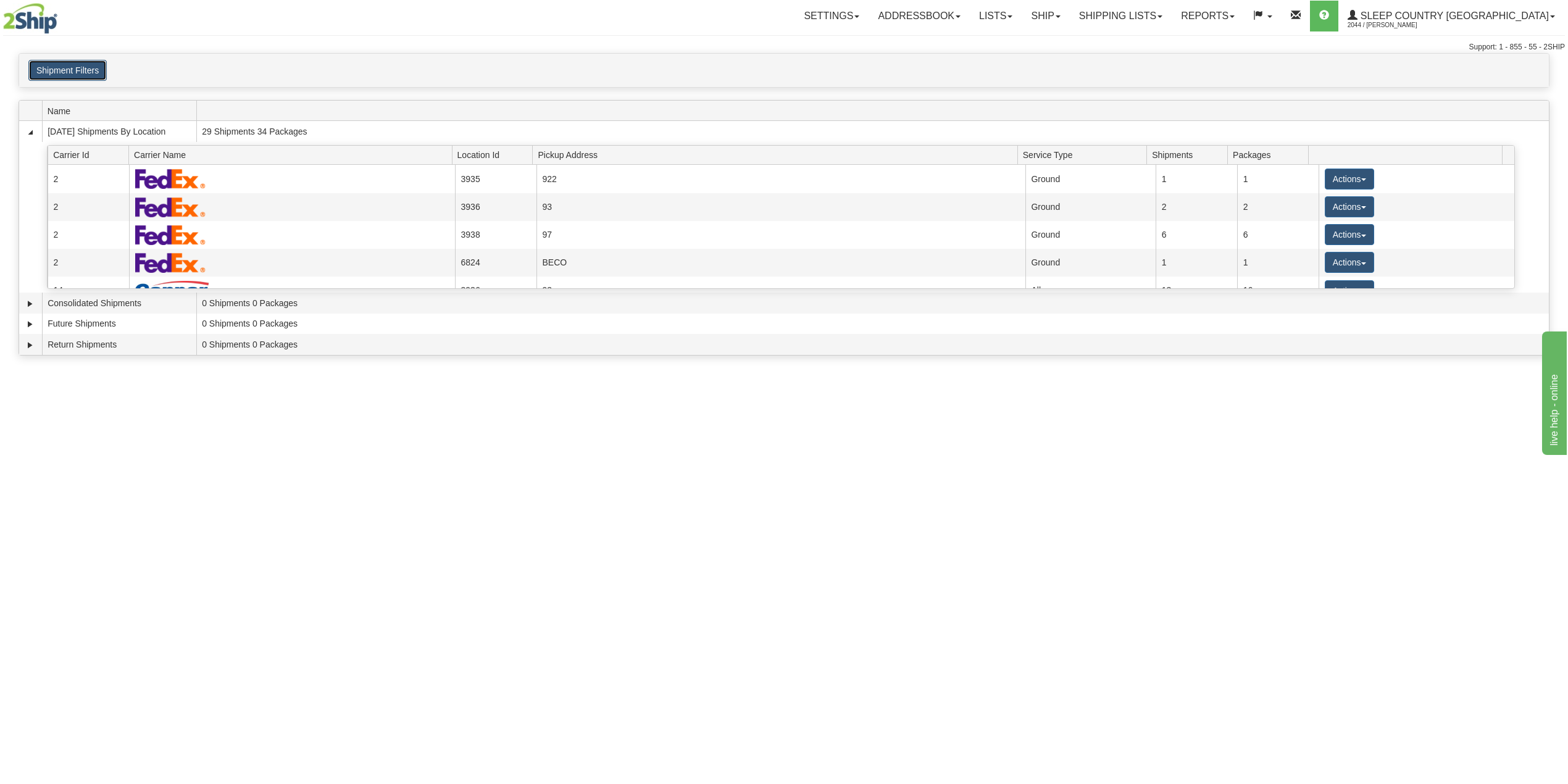
click at [61, 66] on button "Shipment Filters" at bounding box center [66, 70] width 78 height 21
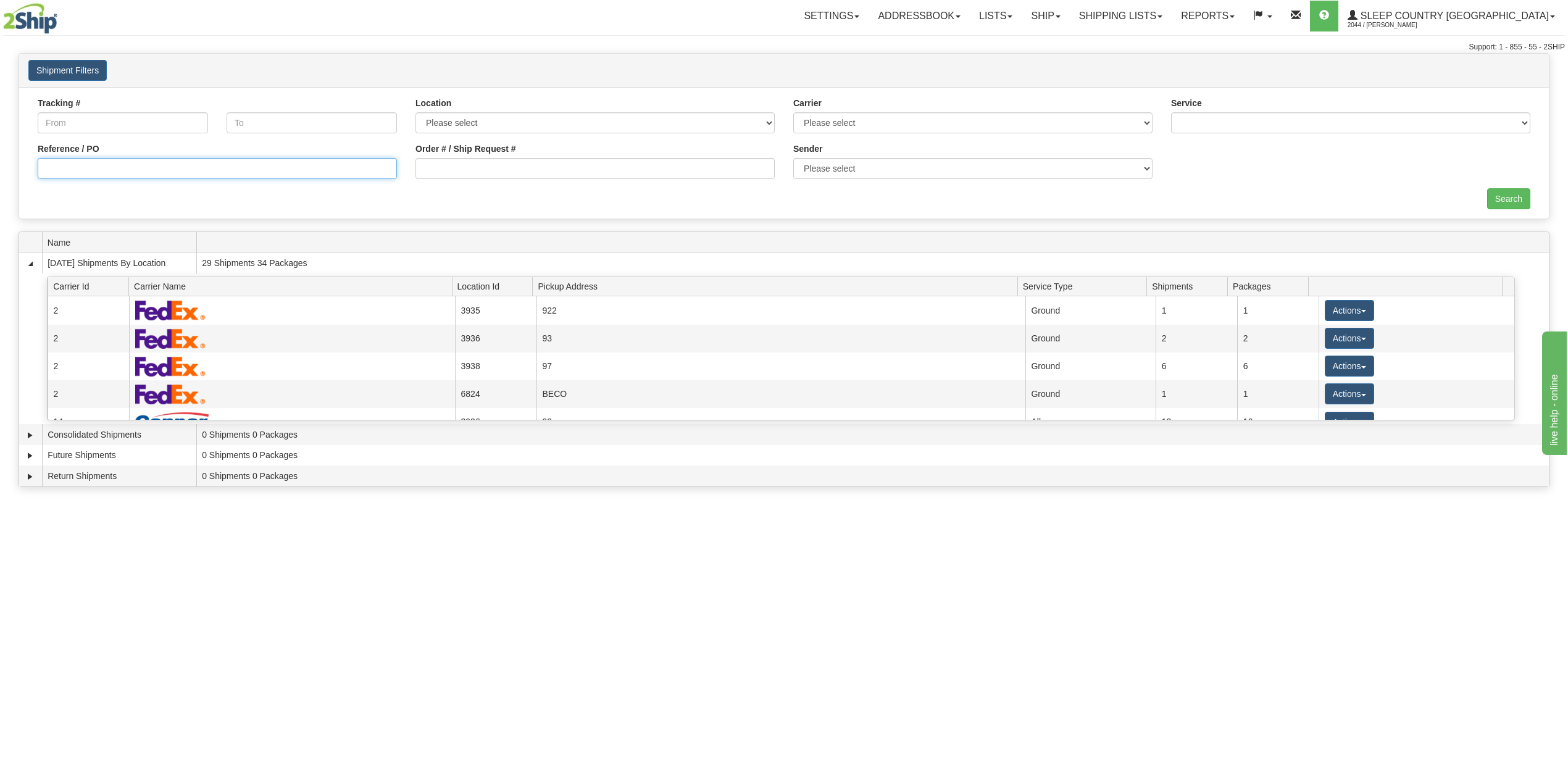
click at [141, 170] on input "Reference / PO" at bounding box center [217, 169] width 359 height 21
paste input "9000I097039"
type input "9000I097039"
click at [1518, 196] on input "Search" at bounding box center [1508, 199] width 43 height 21
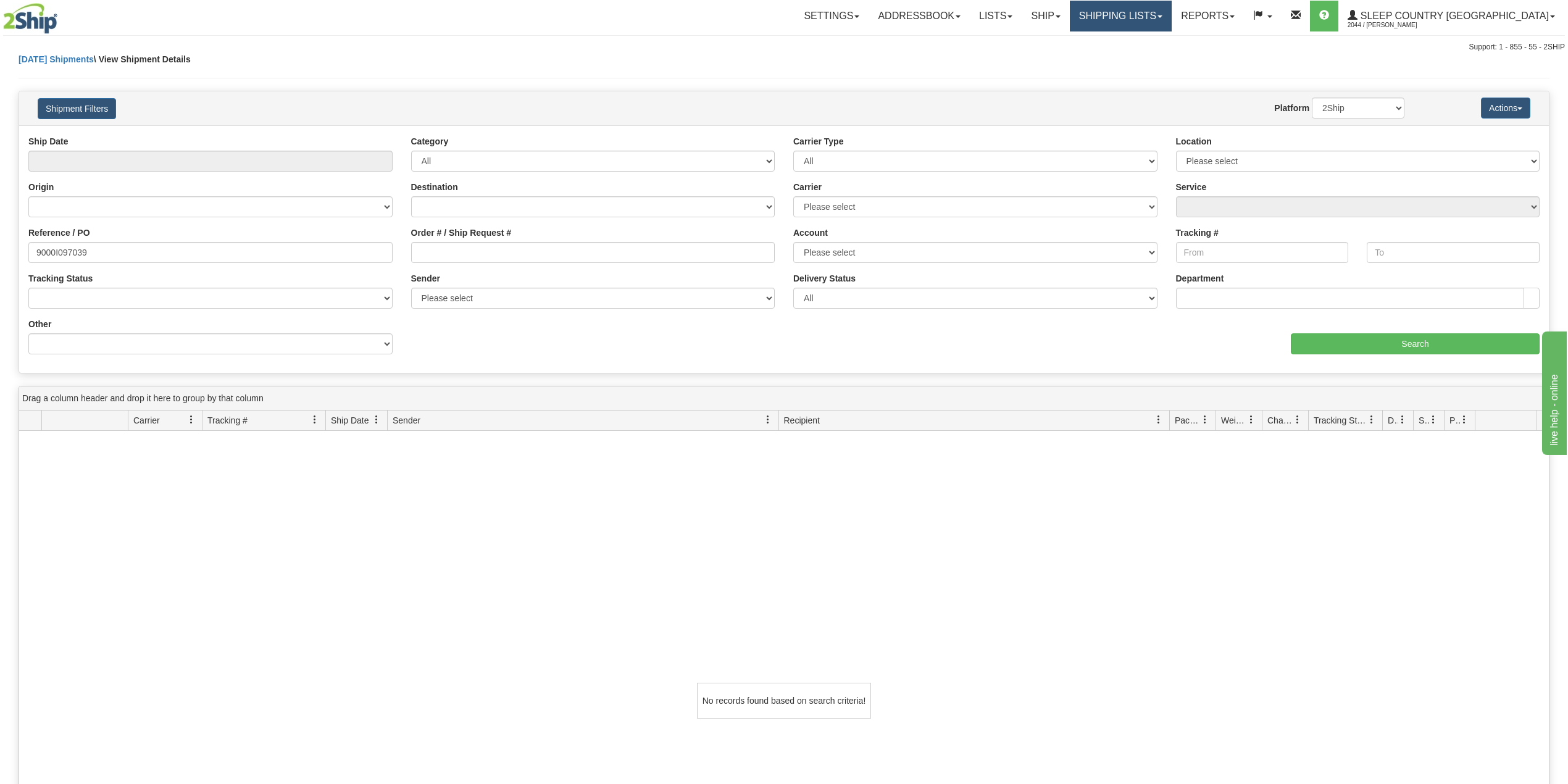
click at [1171, 18] on link "Shipping lists" at bounding box center [1120, 16] width 102 height 31
click at [1155, 60] on span "Search Shipment History" at bounding box center [1110, 59] width 95 height 10
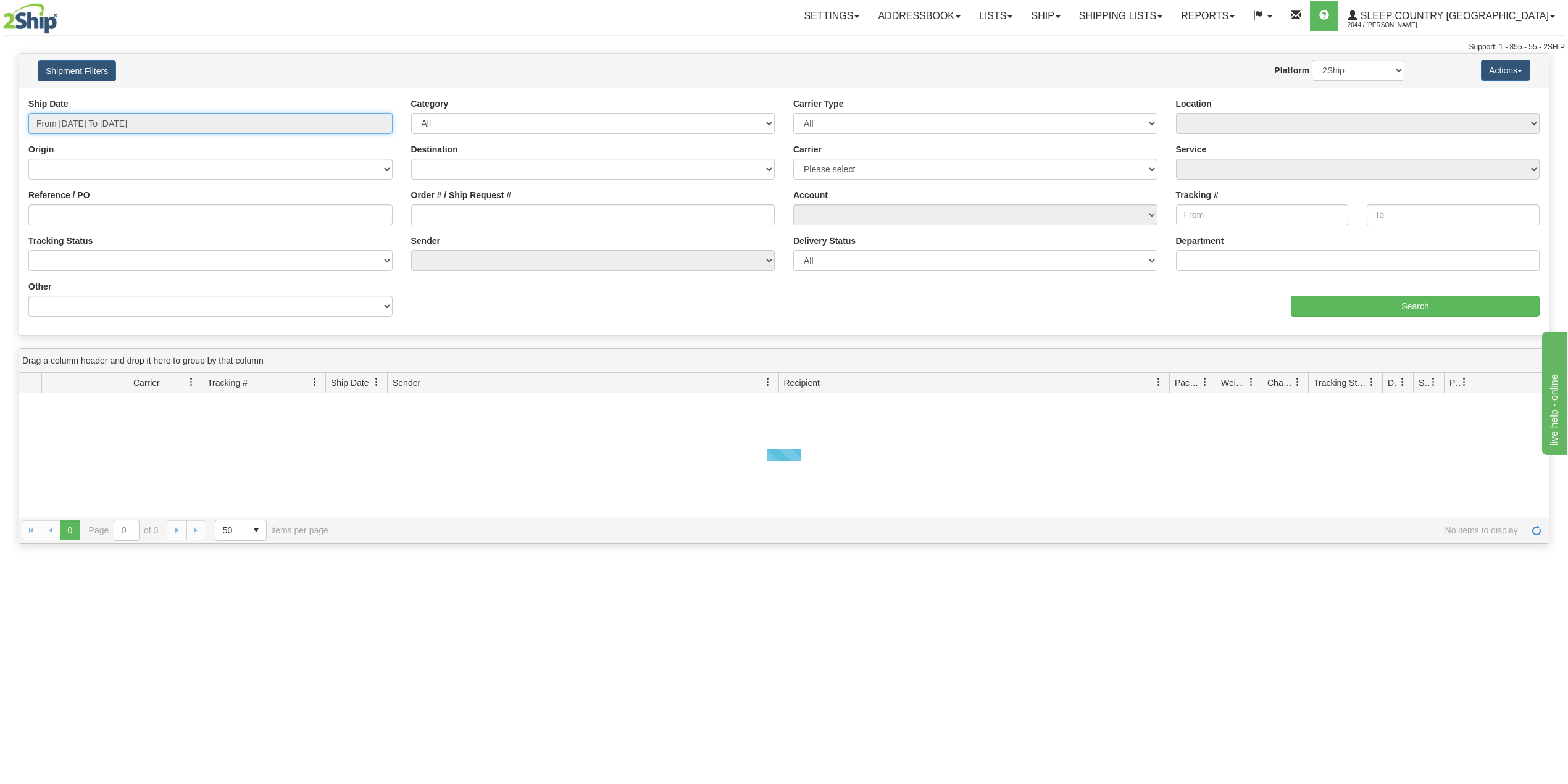
click at [119, 121] on input "From [DATE] To [DATE]" at bounding box center [210, 123] width 364 height 21
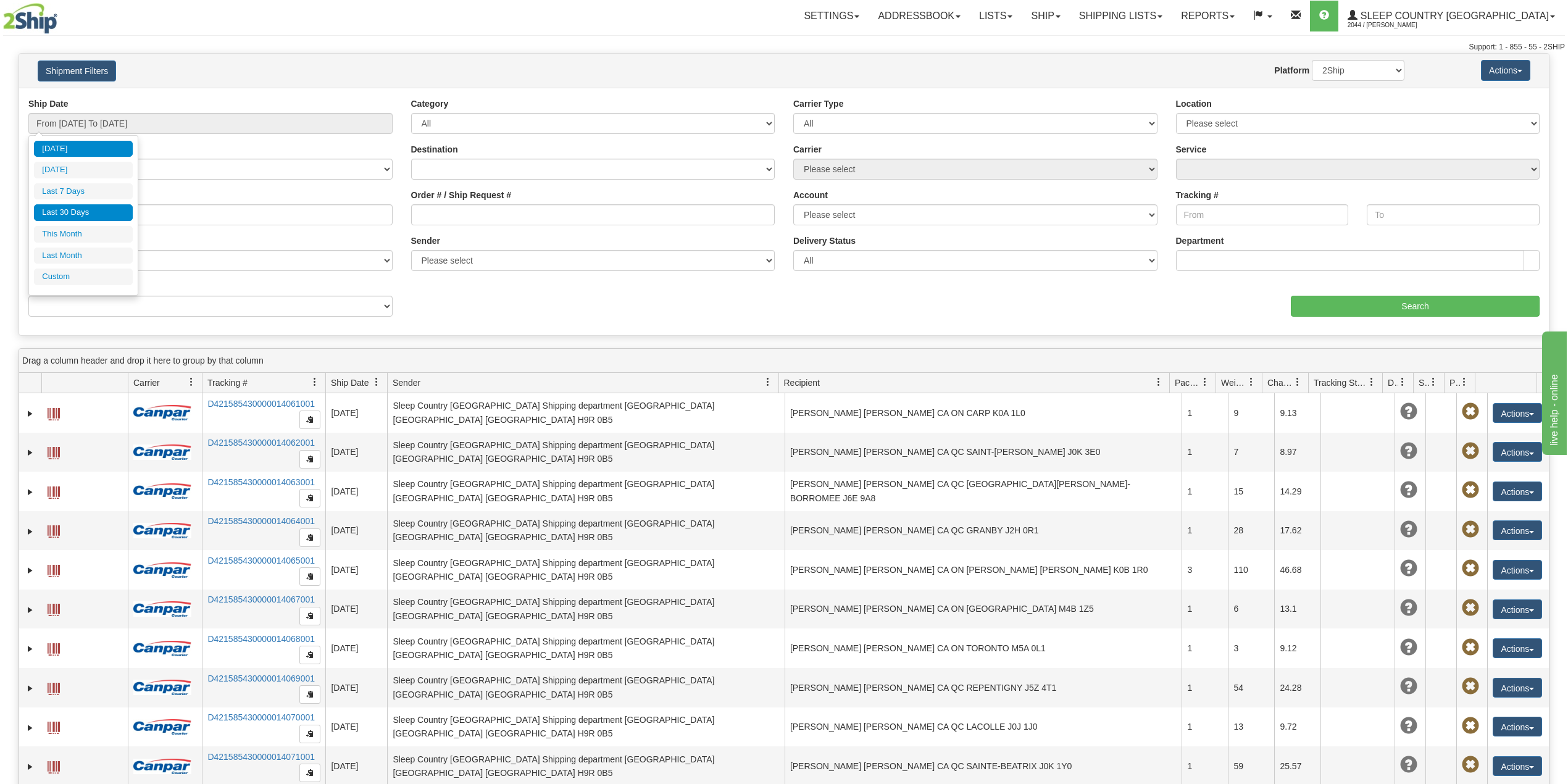
click at [93, 219] on li "Last 30 Days" at bounding box center [83, 212] width 99 height 16
type input "From [DATE] To [DATE]"
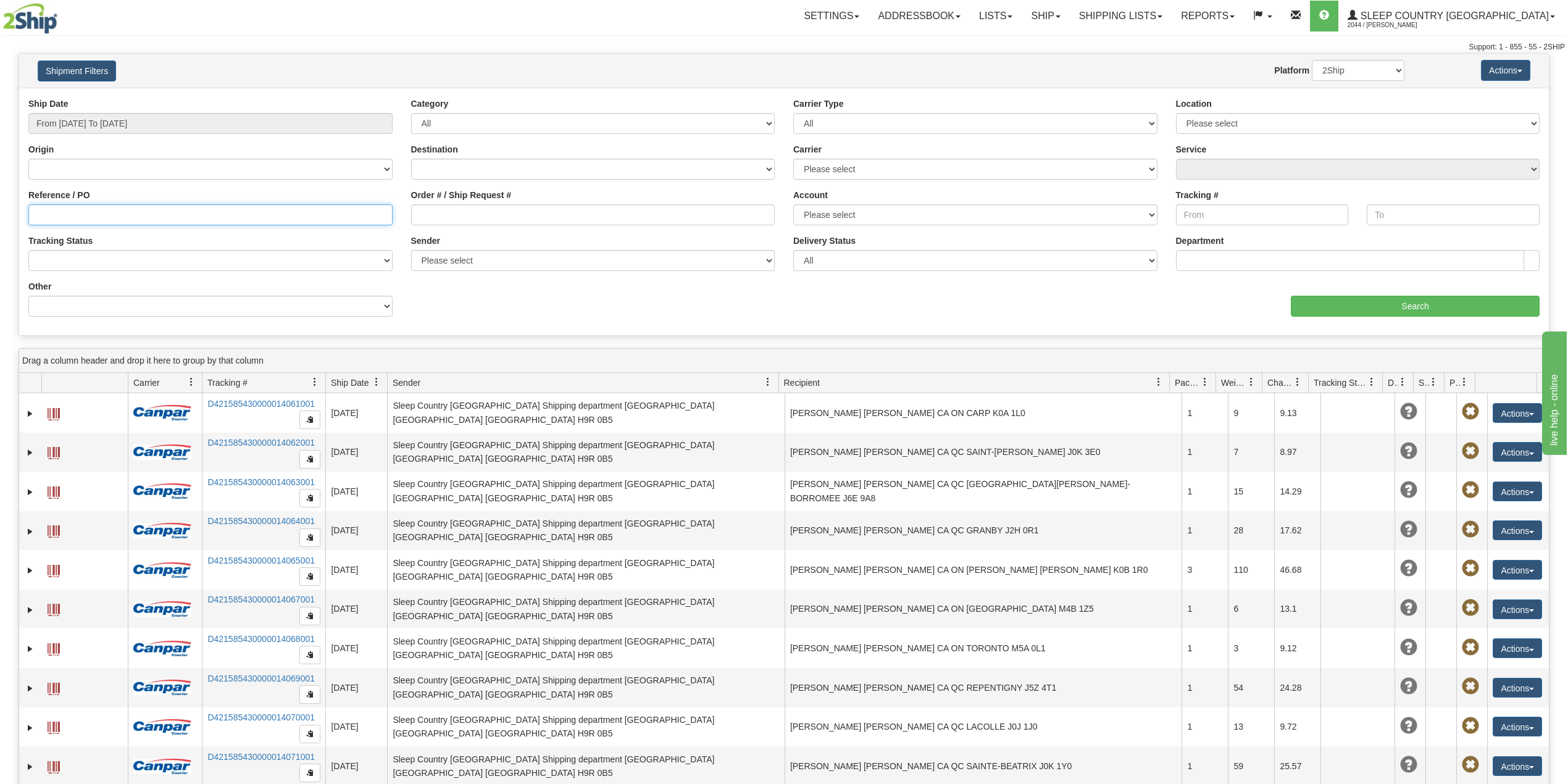
click at [187, 215] on input "Reference / PO" at bounding box center [210, 215] width 364 height 21
paste input "9000I097039"
click at [1443, 305] on input "Search" at bounding box center [1415, 306] width 248 height 21
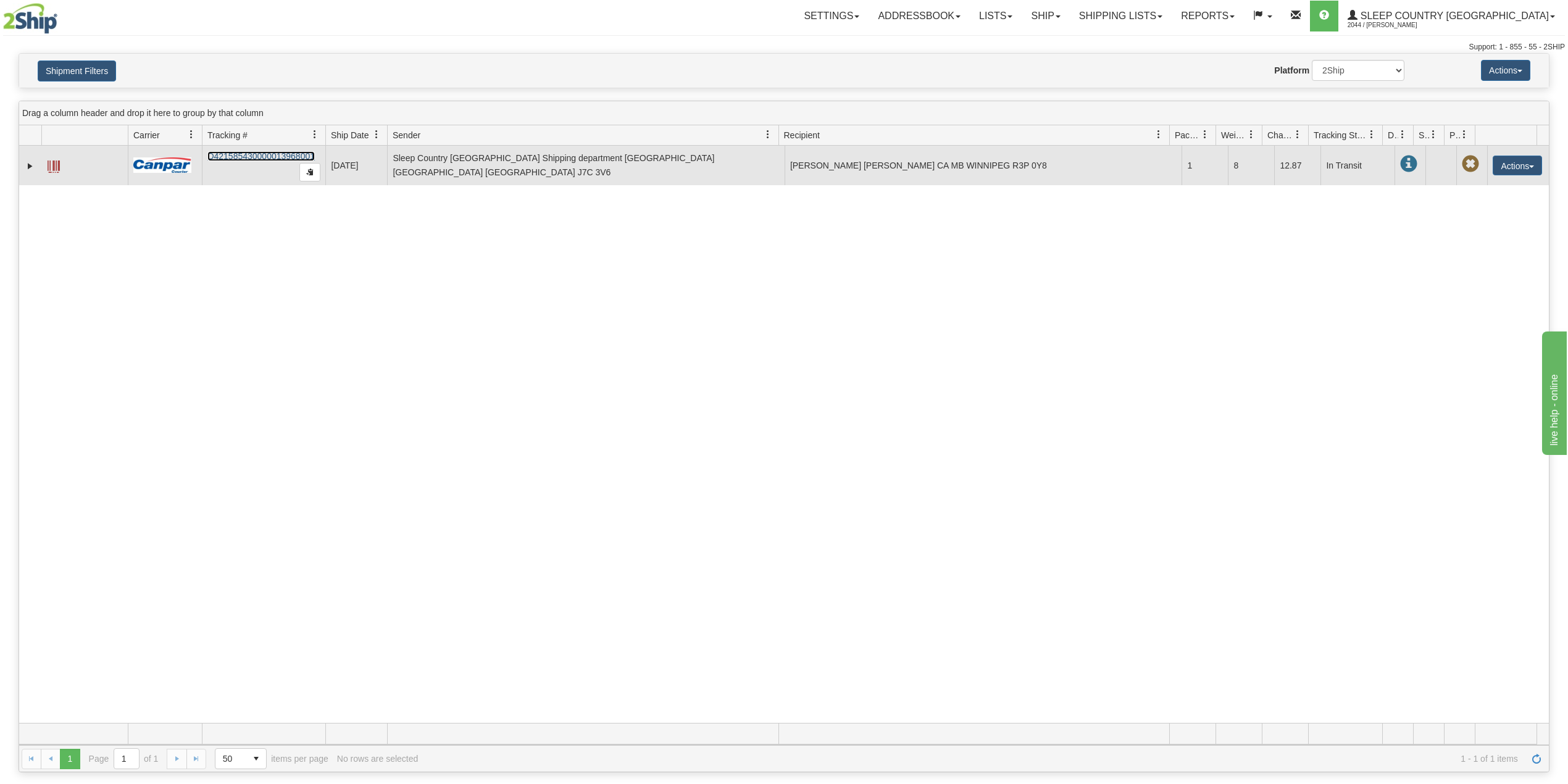
click at [255, 154] on link "D421585430000013968001" at bounding box center [261, 156] width 108 height 10
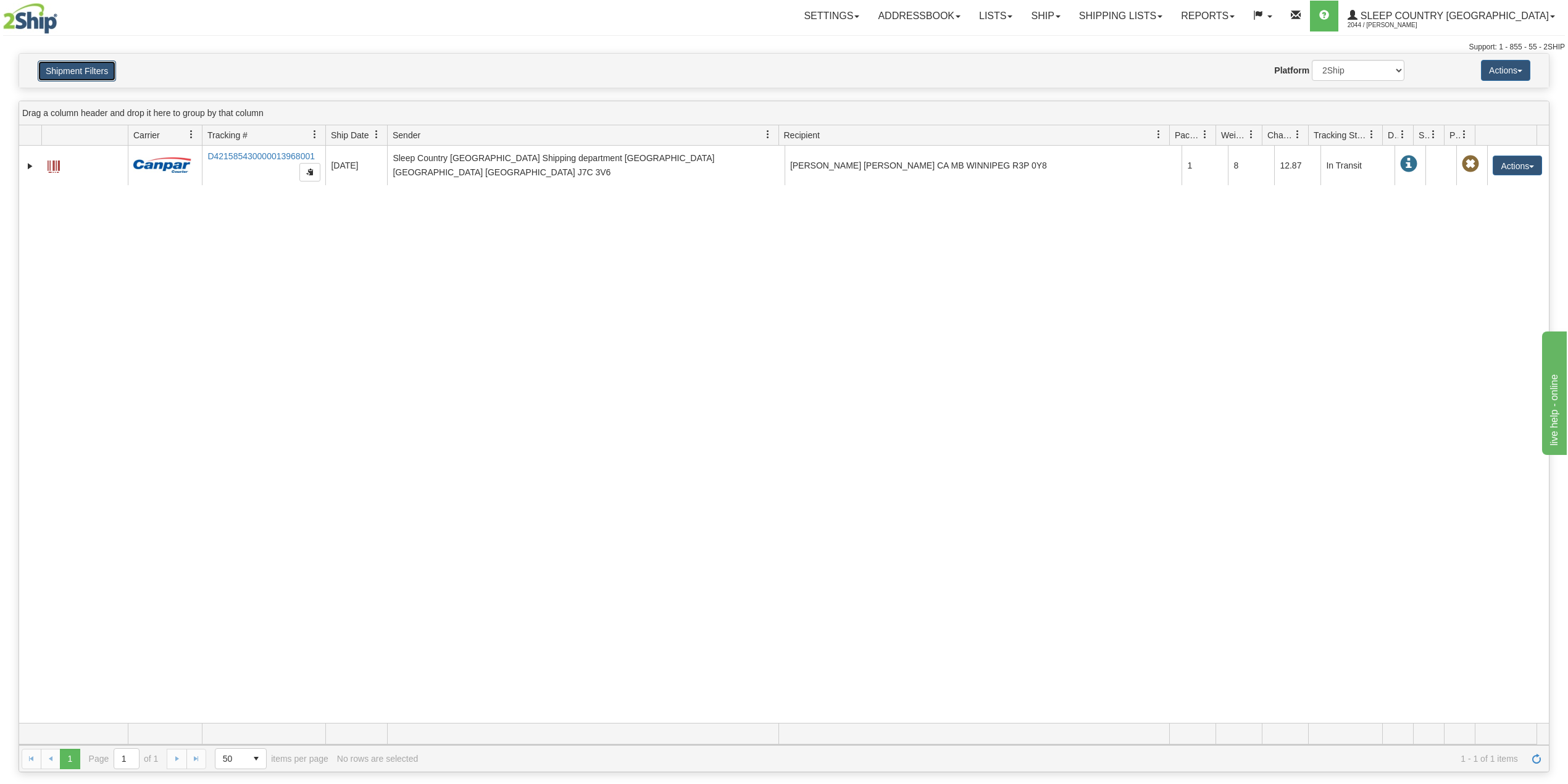
click at [80, 69] on button "Shipment Filters" at bounding box center [76, 71] width 78 height 21
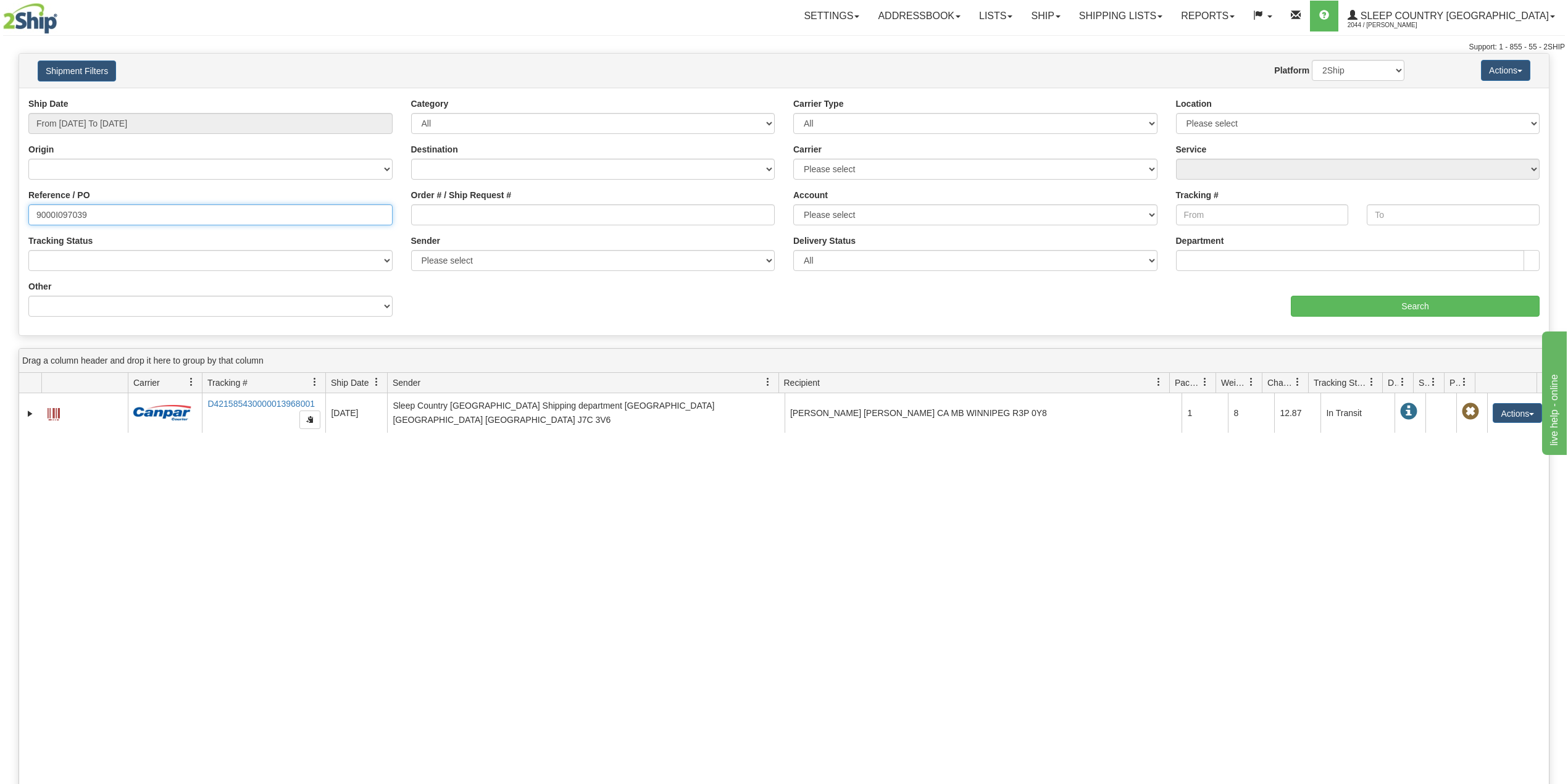
click at [61, 215] on input "9000I097039" at bounding box center [210, 215] width 364 height 21
paste input "6531"
type input "9000I096531"
click at [1438, 311] on input "Search" at bounding box center [1415, 306] width 248 height 21
